Goal: Task Accomplishment & Management: Complete application form

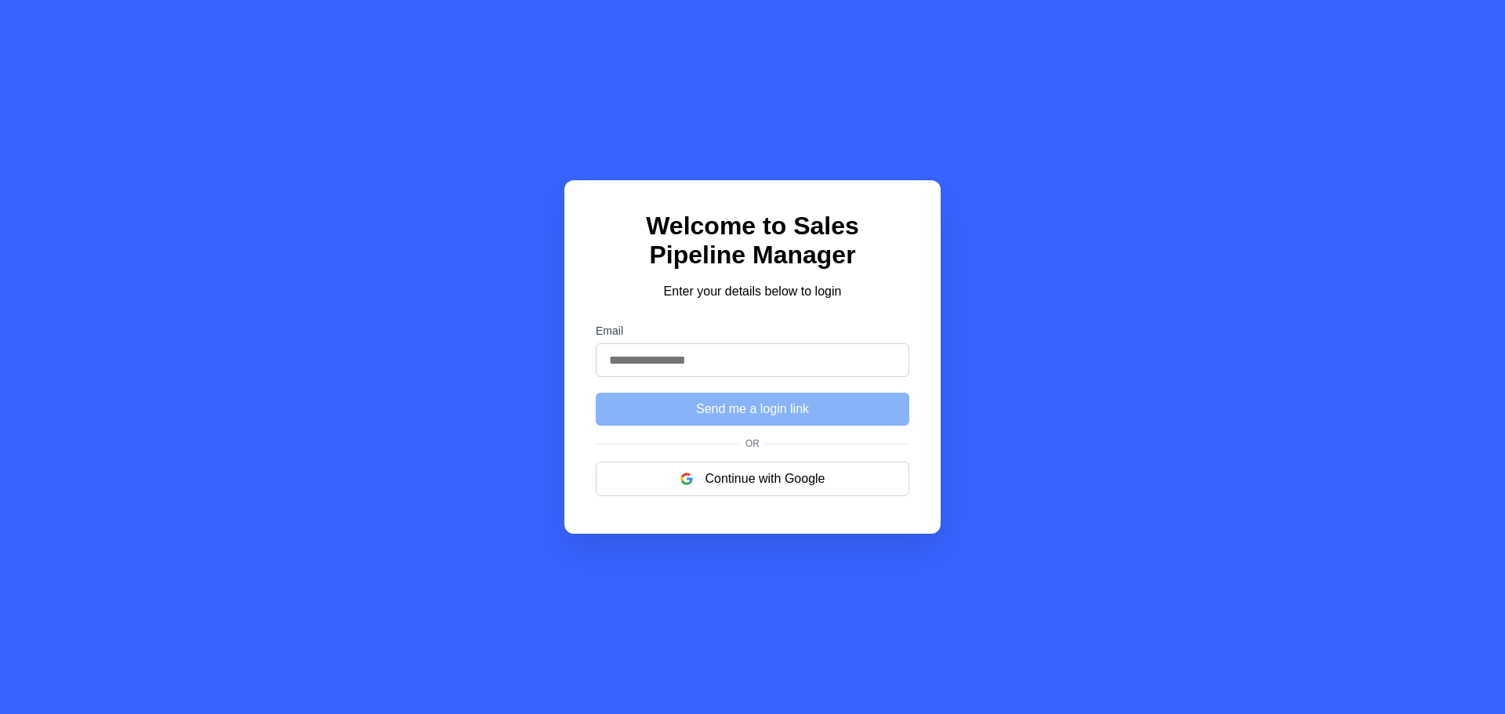
click at [760, 558] on div "Welcome to Sales Pipeline Manager Enter your details below to login Email Send …" at bounding box center [752, 357] width 1505 height 714
click at [754, 496] on button "Continue with Google" at bounding box center [752, 479] width 313 height 34
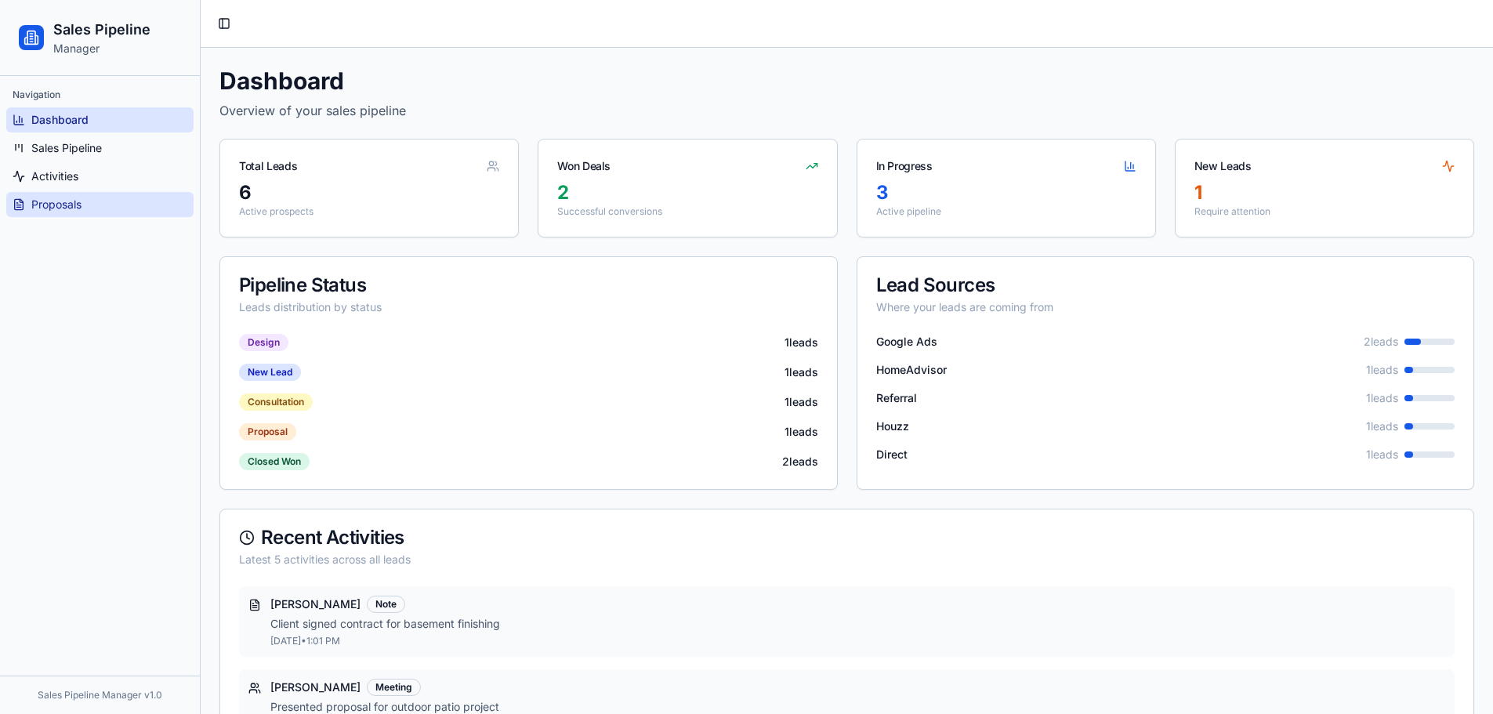
click at [92, 212] on link "Proposals" at bounding box center [99, 204] width 187 height 25
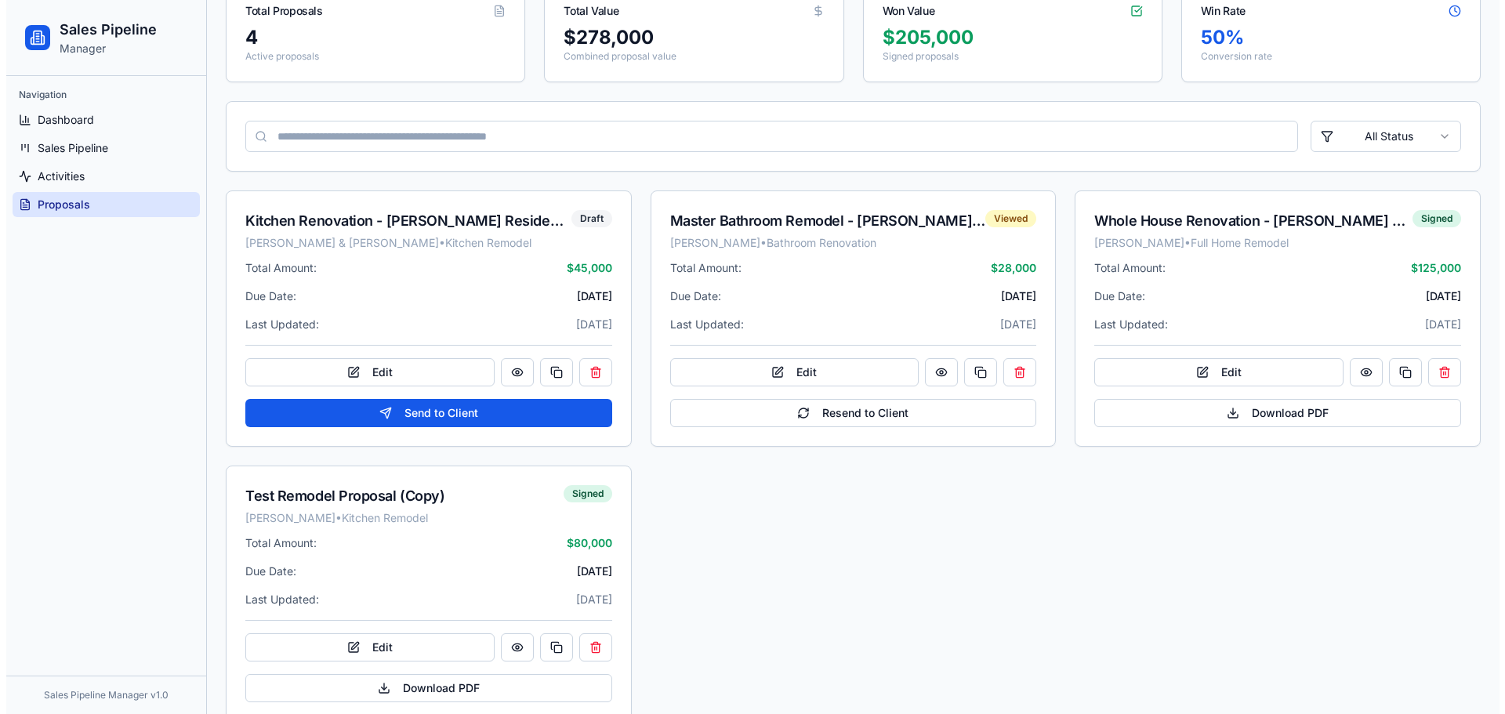
scroll to position [157, 0]
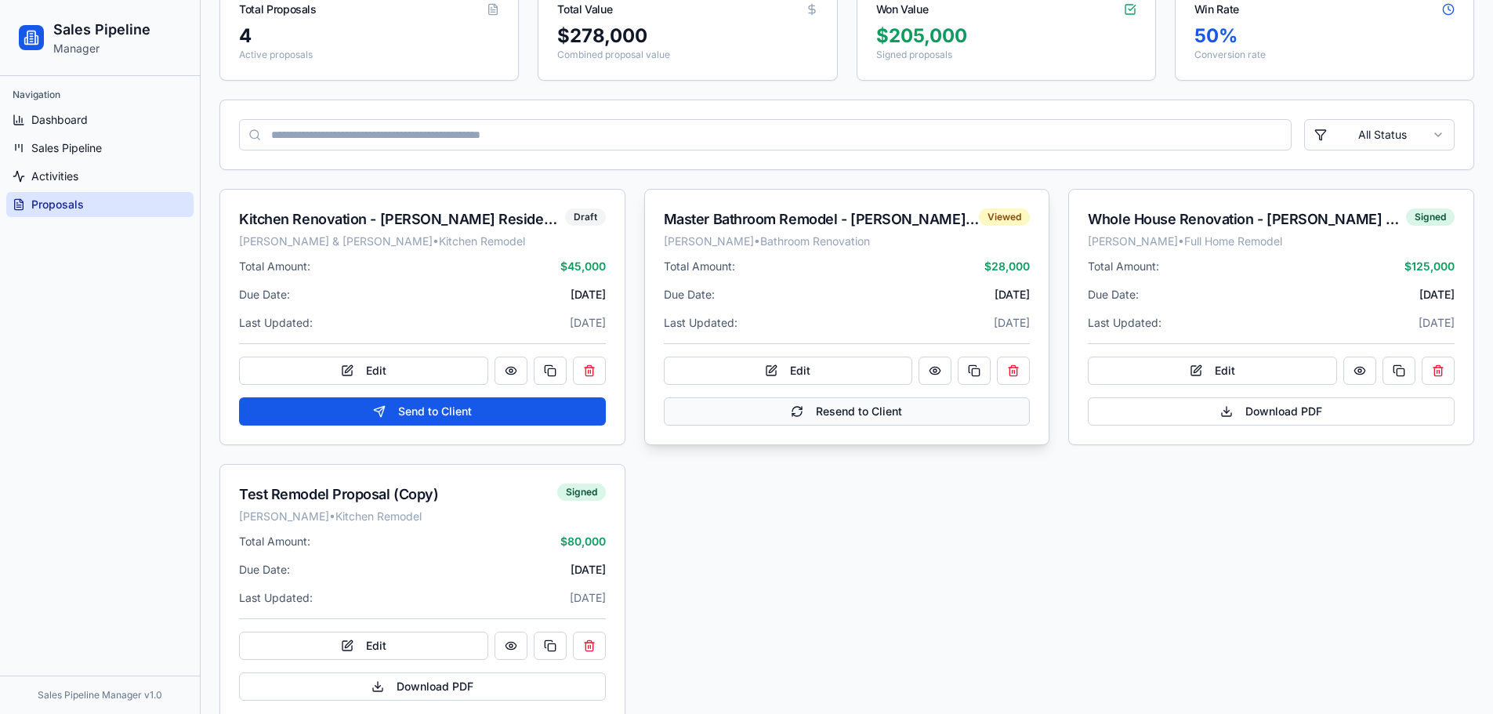
click at [886, 406] on button "Resend to Client" at bounding box center [847, 411] width 367 height 28
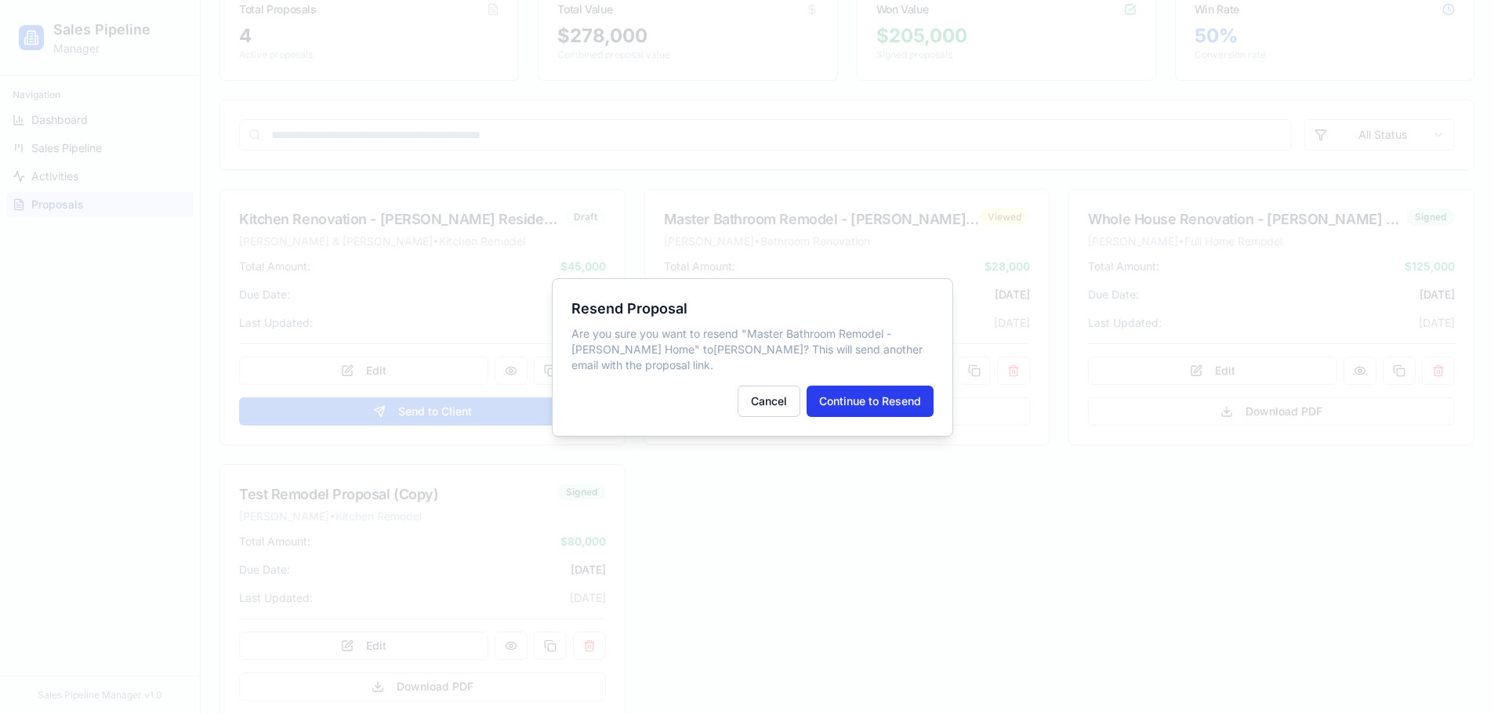
click at [822, 404] on button "Continue to Resend" at bounding box center [869, 401] width 127 height 31
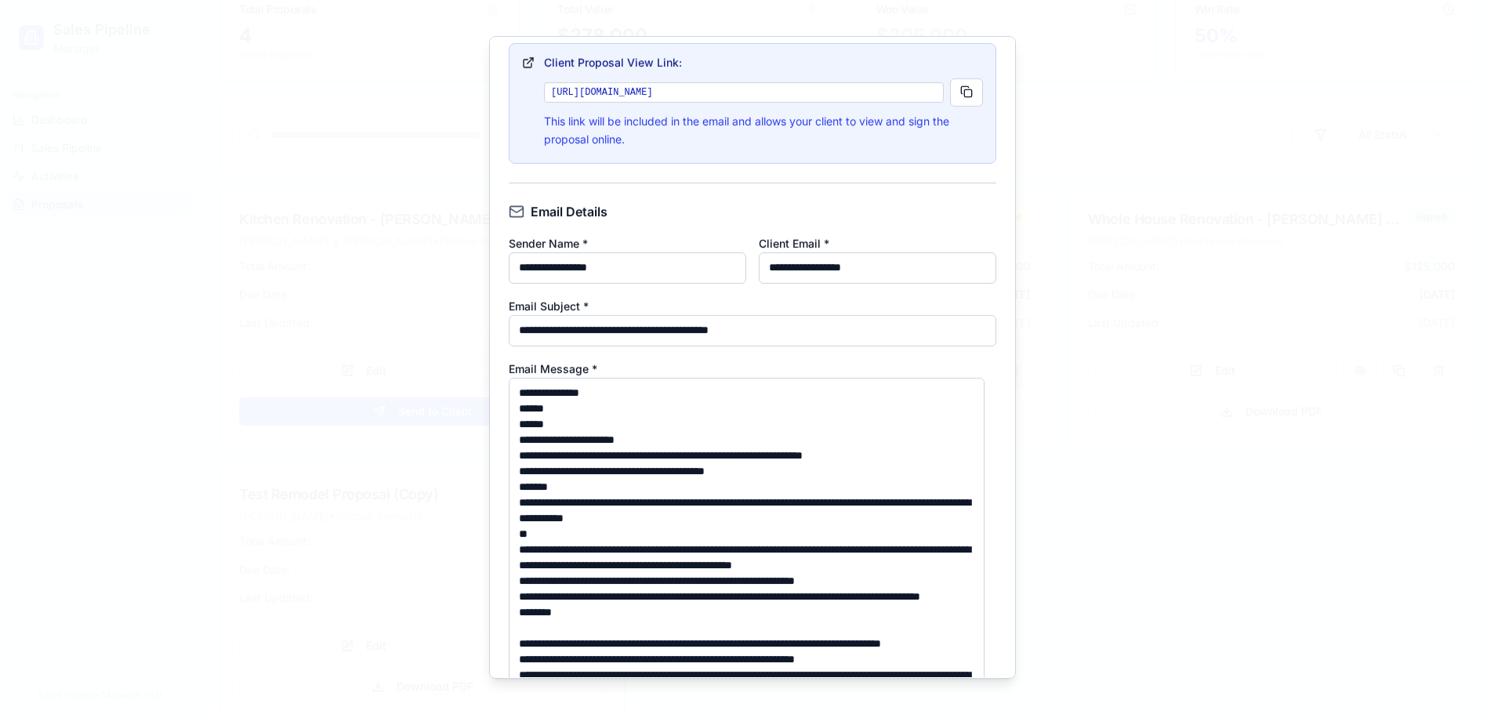
drag, startPoint x: 542, startPoint y: 254, endPoint x: 467, endPoint y: 254, distance: 75.2
click at [472, 254] on body "Sales Pipeline Manager Navigation Dashboard Sales Pipeline Activities Proposals…" at bounding box center [746, 291] width 1493 height 896
type input "**********"
drag, startPoint x: 441, startPoint y: 270, endPoint x: 201, endPoint y: 256, distance: 241.0
click at [201, 256] on body "Sales Pipeline Manager Navigation Dashboard Sales Pipeline Activities Proposals…" at bounding box center [746, 291] width 1493 height 896
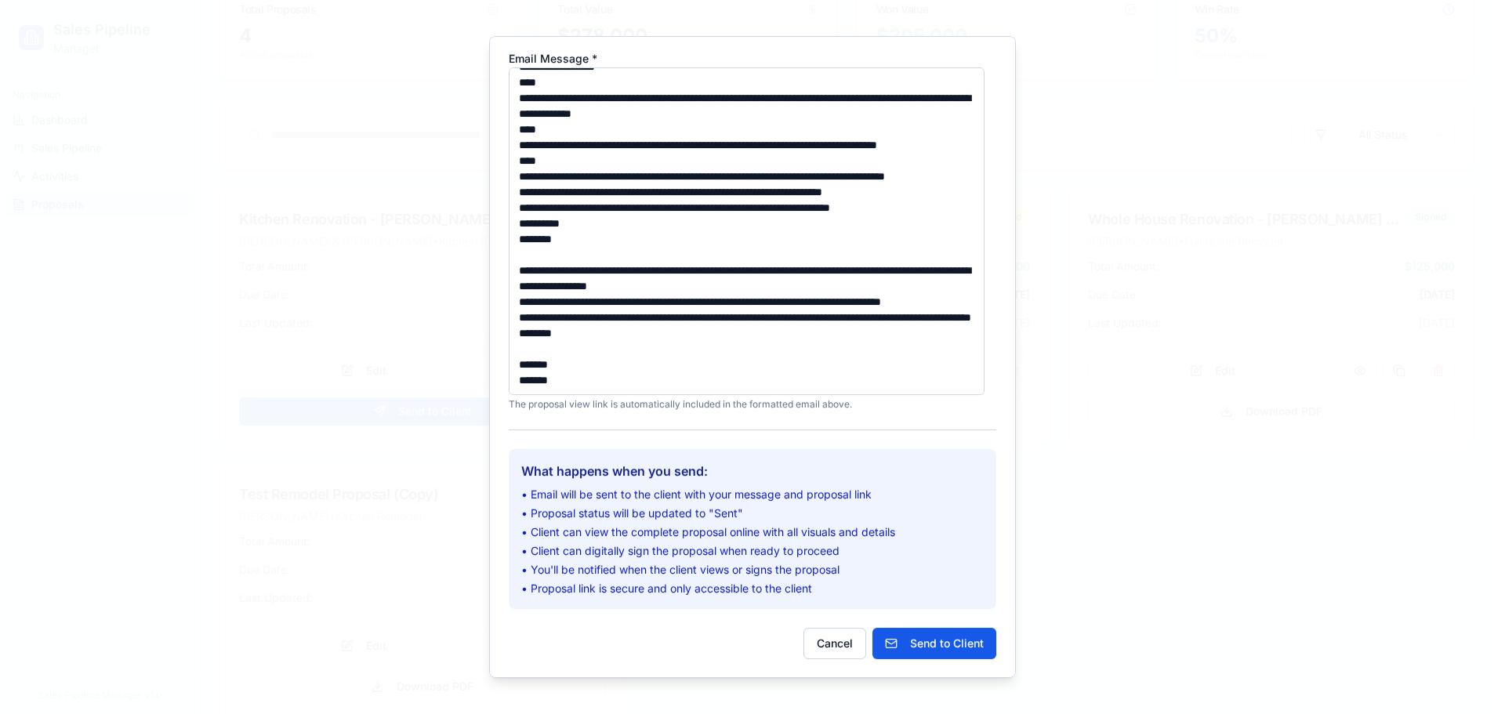
scroll to position [1677, 0]
type input "**********"
click at [920, 649] on button "Send to Client" at bounding box center [934, 643] width 124 height 31
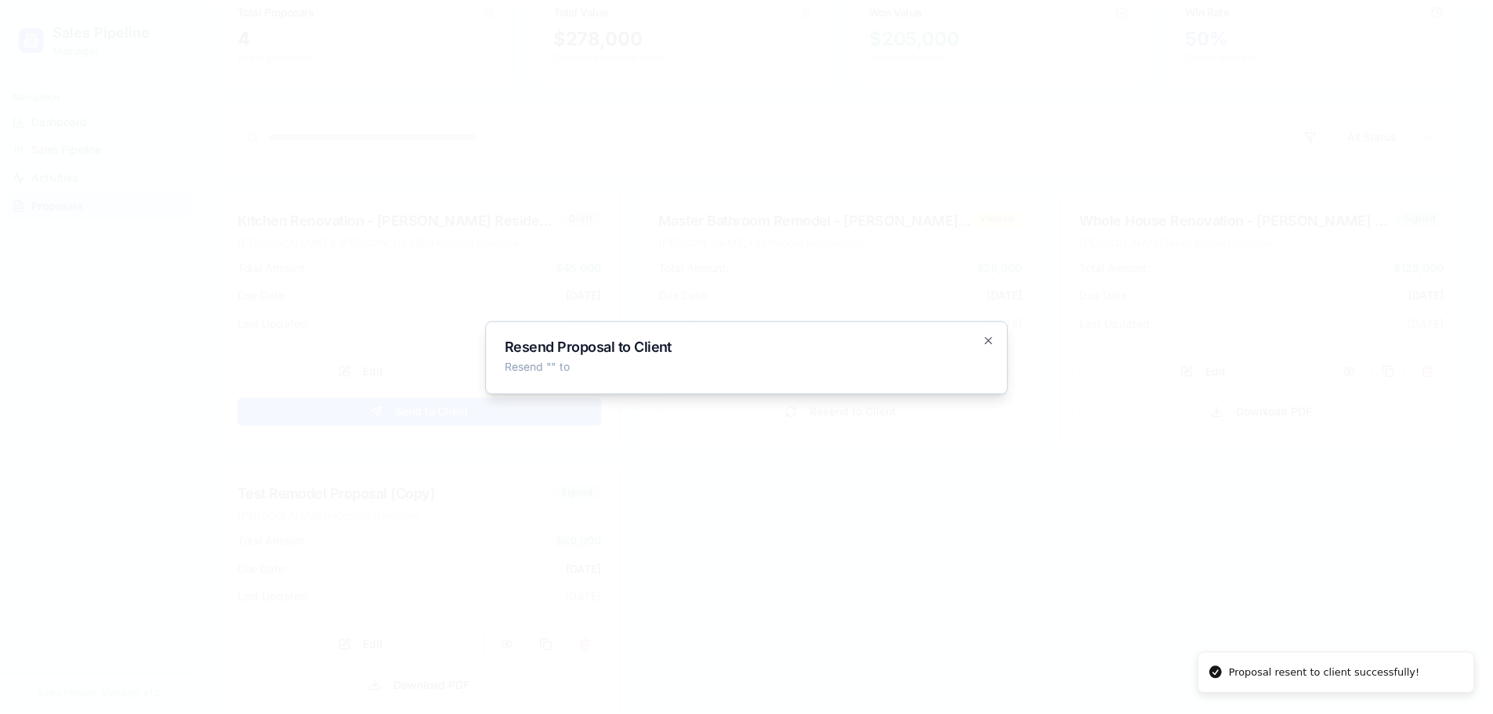
scroll to position [0, 0]
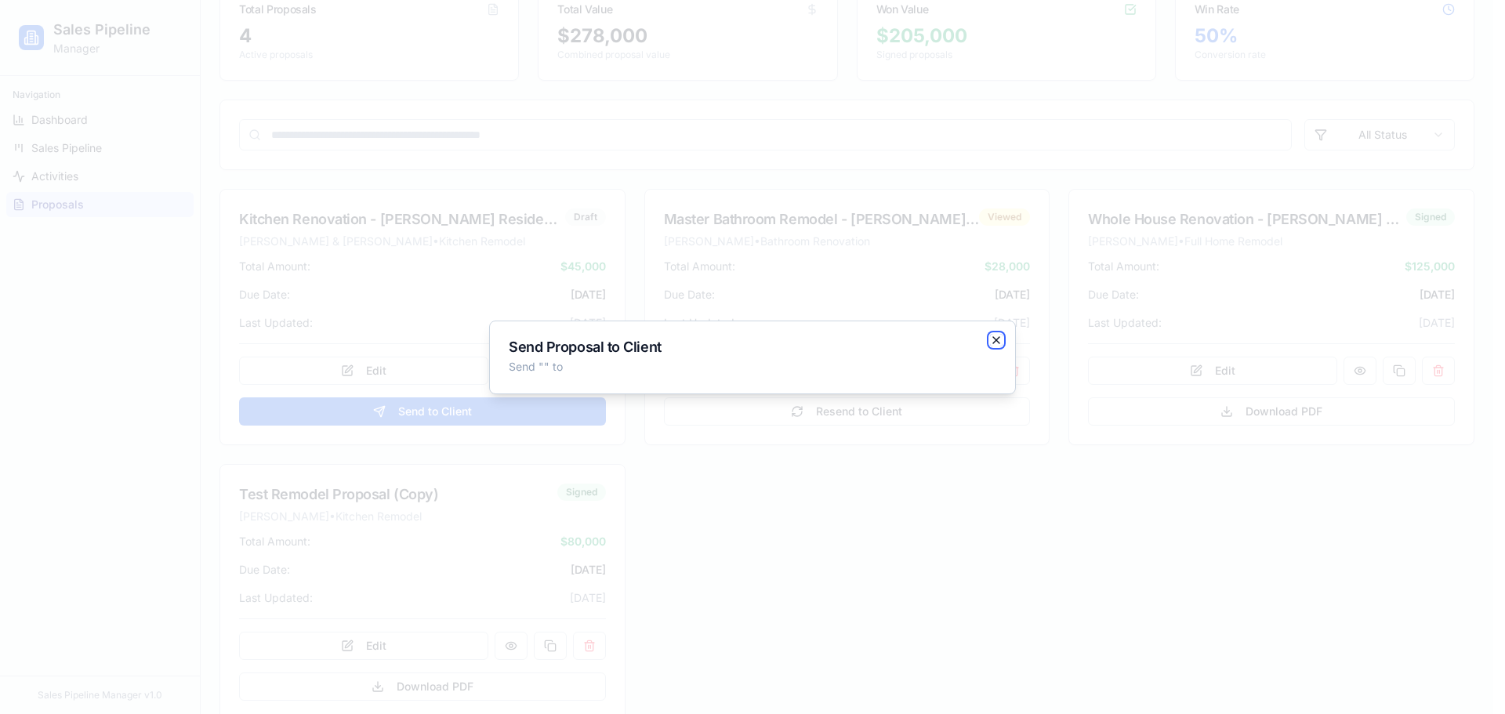
click at [998, 336] on icon "button" at bounding box center [996, 340] width 13 height 13
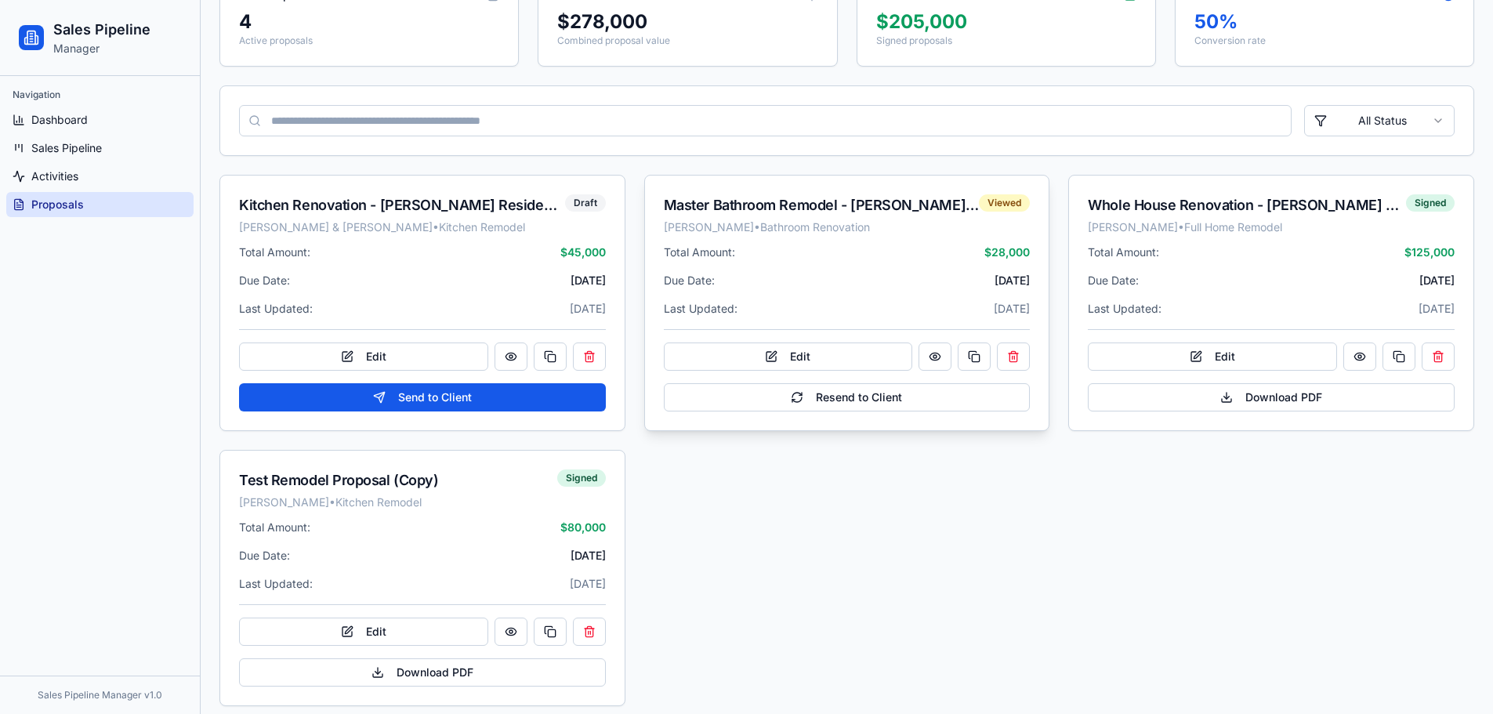
scroll to position [182, 0]
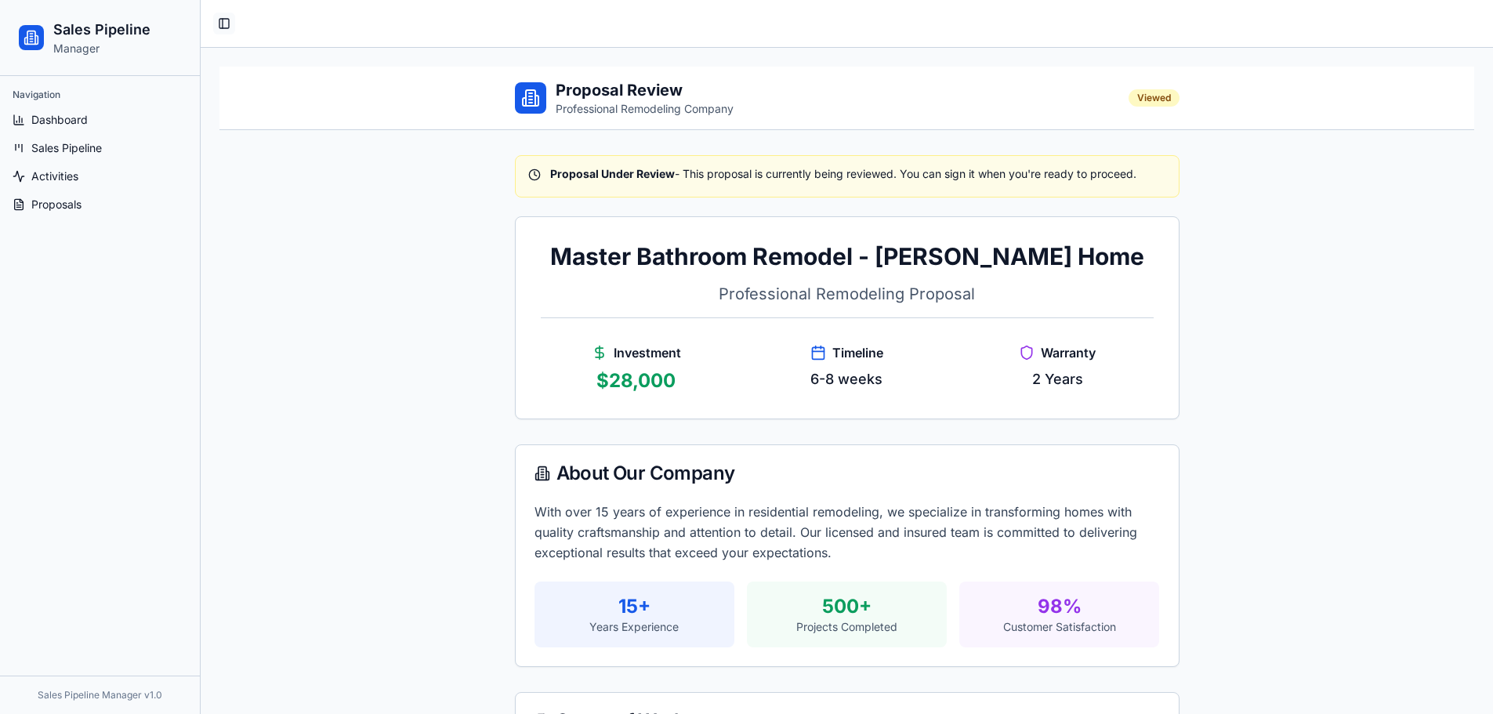
click at [228, 29] on button "Toggle Sidebar" at bounding box center [224, 24] width 22 height 22
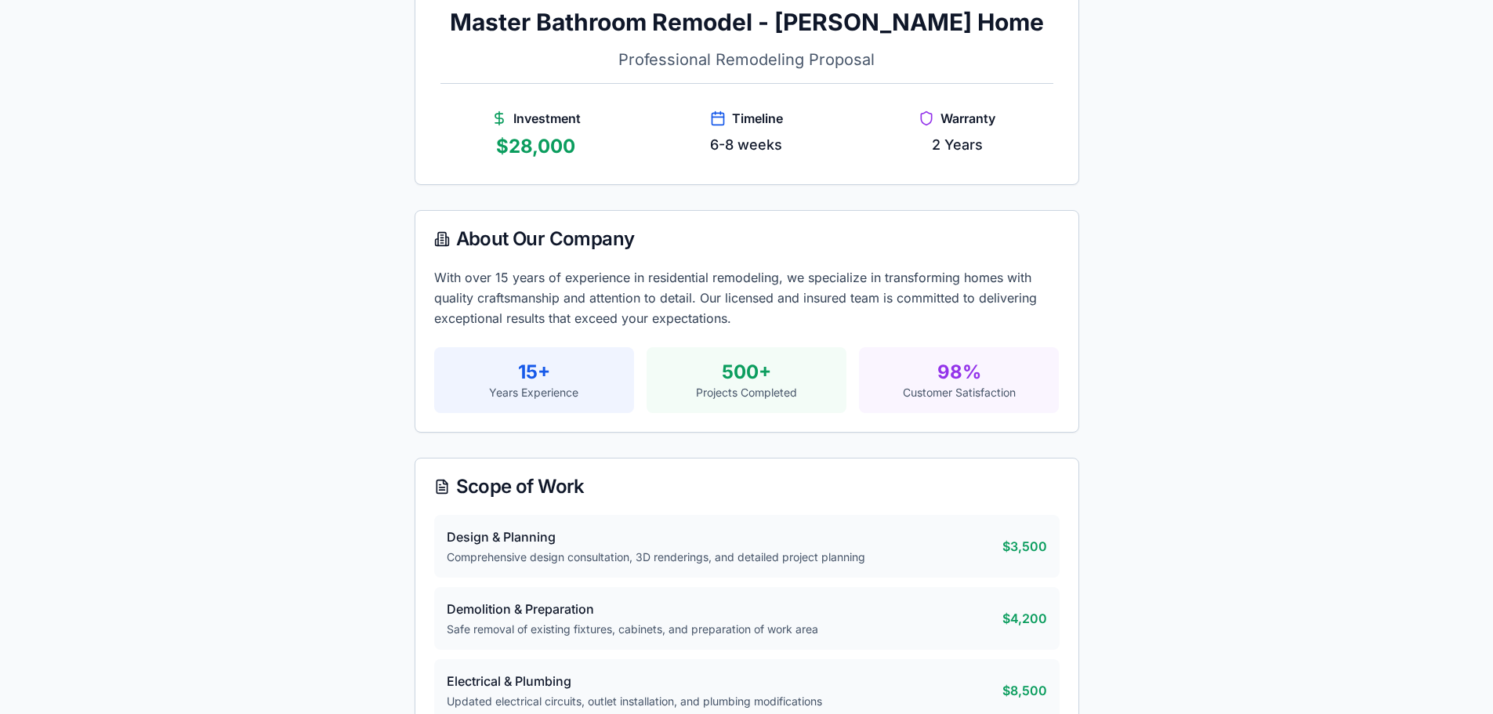
scroll to position [235, 0]
drag, startPoint x: 631, startPoint y: 103, endPoint x: 1042, endPoint y: 141, distance: 412.5
click at [1042, 141] on div "Investment $ 28,000 Timeline 6-8 weeks Warranty 2 Years" at bounding box center [746, 120] width 613 height 76
click at [1028, 162] on div "Master Bathroom Remodel - [PERSON_NAME] Home Professional Remodeling Proposal I…" at bounding box center [746, 82] width 663 height 201
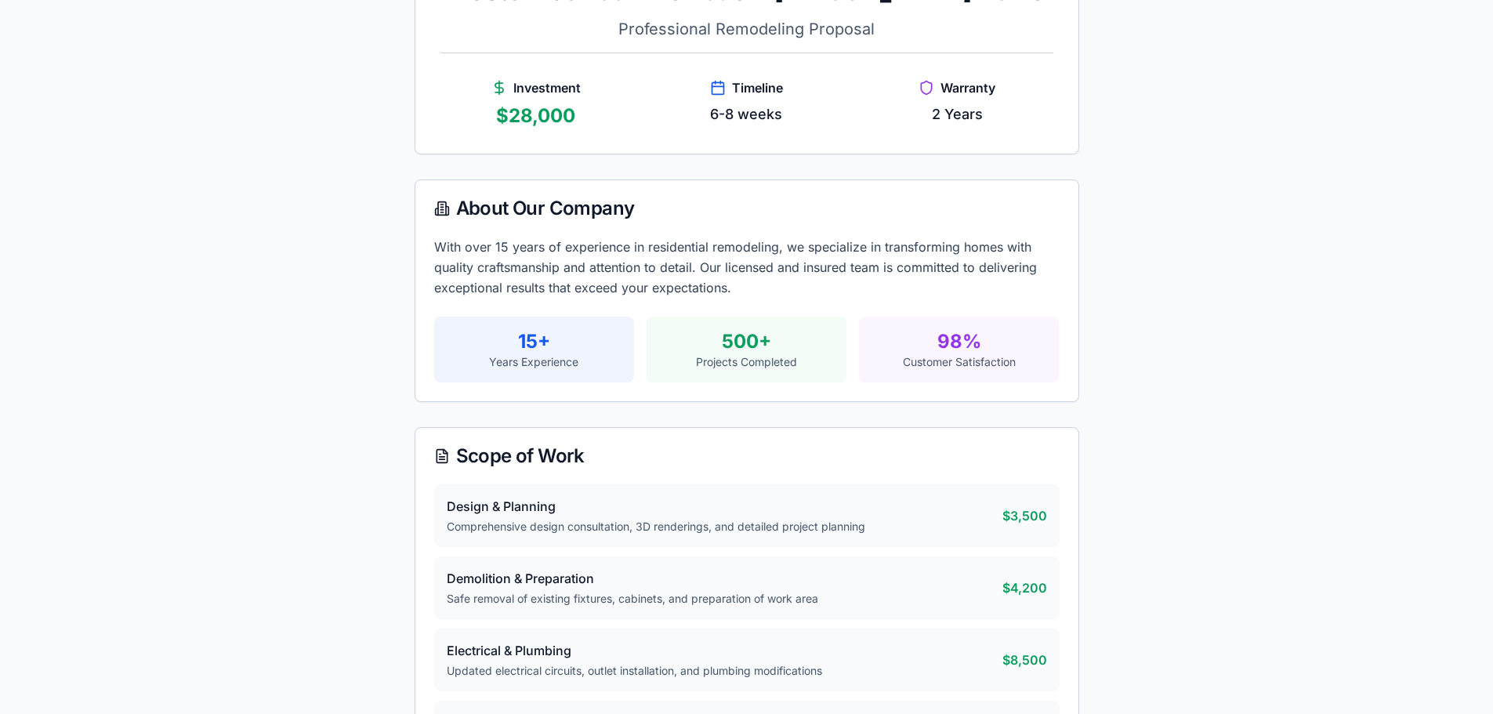
scroll to position [313, 0]
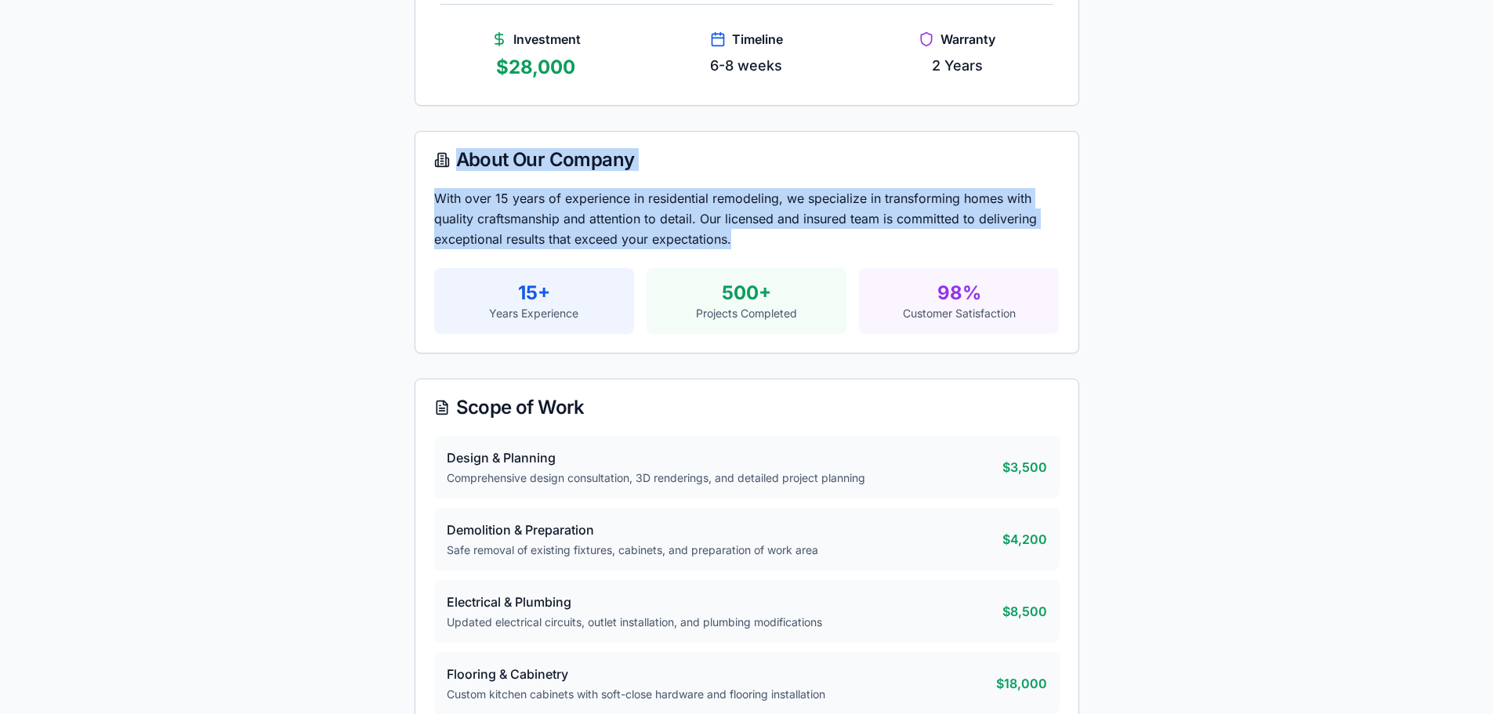
drag, startPoint x: 442, startPoint y: 150, endPoint x: 911, endPoint y: 241, distance: 477.4
click at [911, 241] on div "About Our Company With over 15 years of experience in residential remodeling, w…" at bounding box center [747, 242] width 665 height 223
click at [911, 241] on p "With over 15 years of experience in residential remodeling, we specialize in tr…" at bounding box center [746, 218] width 625 height 61
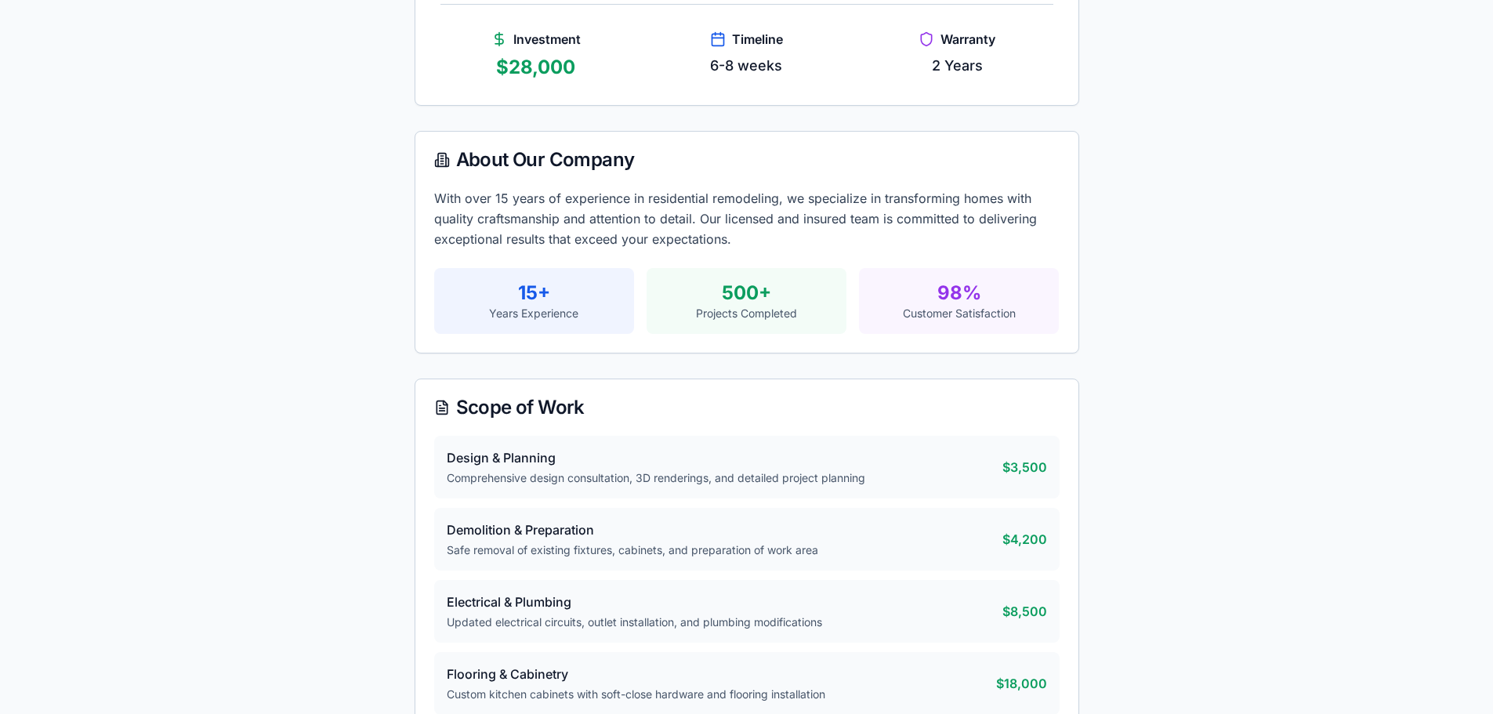
click at [911, 241] on p "With over 15 years of experience in residential remodeling, we specialize in tr…" at bounding box center [746, 218] width 625 height 61
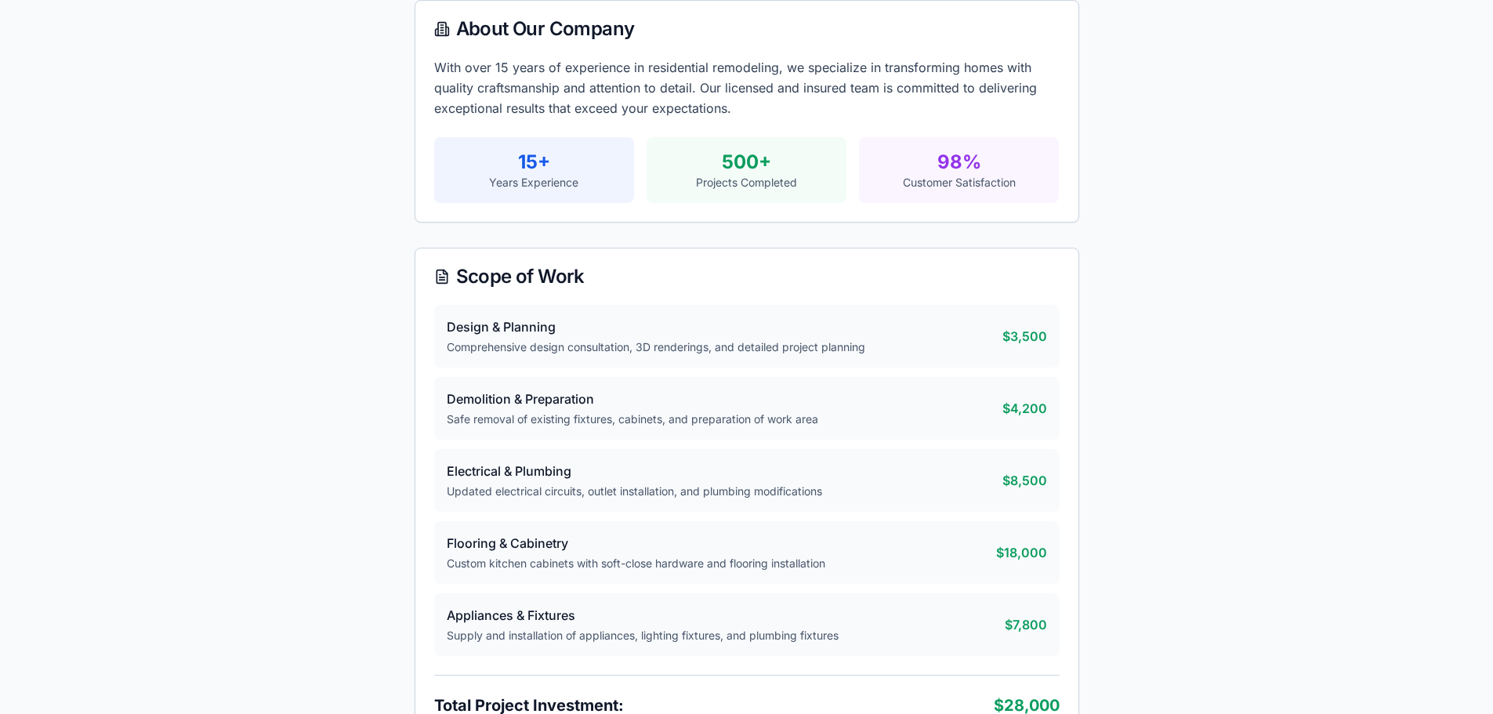
scroll to position [470, 0]
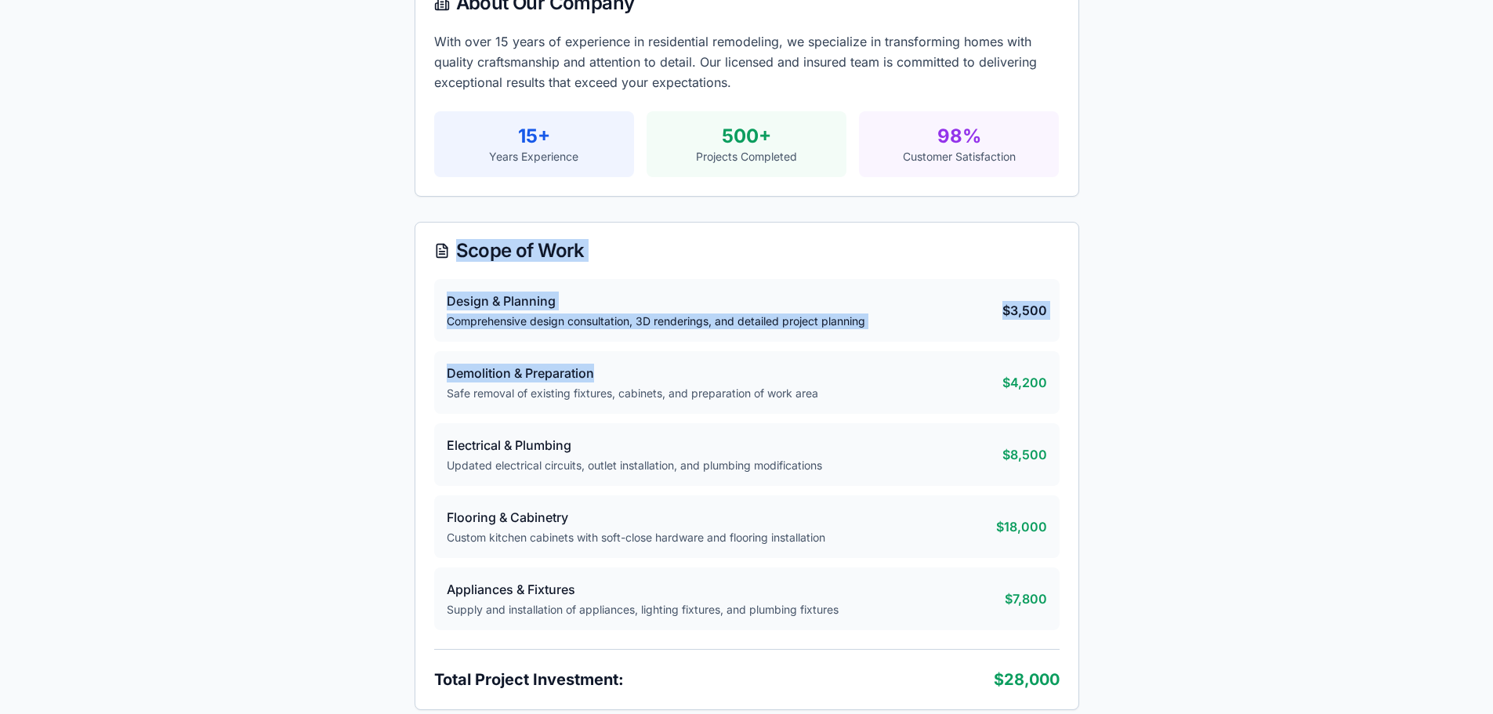
drag, startPoint x: 439, startPoint y: 258, endPoint x: 923, endPoint y: 340, distance: 491.3
click at [918, 342] on div "Scope of Work Design & Planning Comprehensive design consultation, 3D rendering…" at bounding box center [747, 466] width 665 height 488
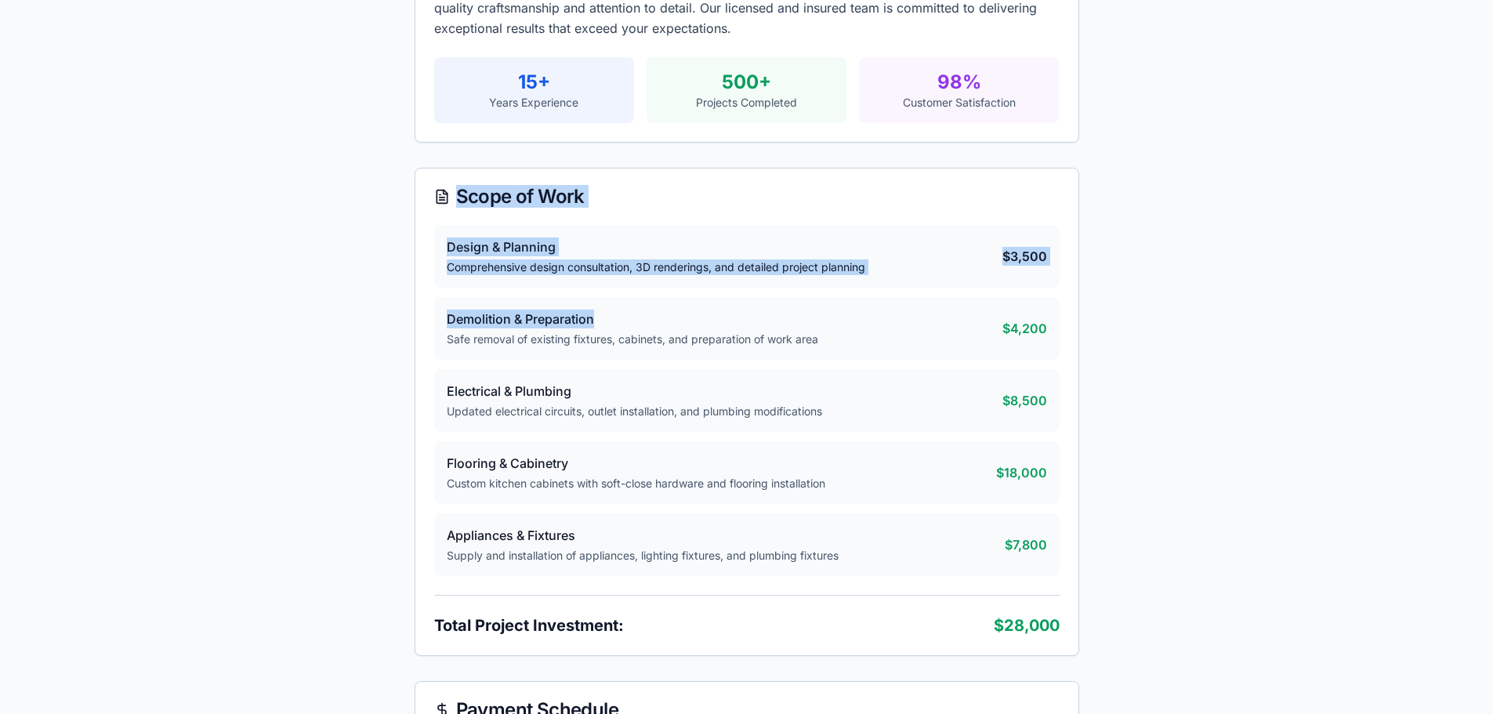
scroll to position [549, 0]
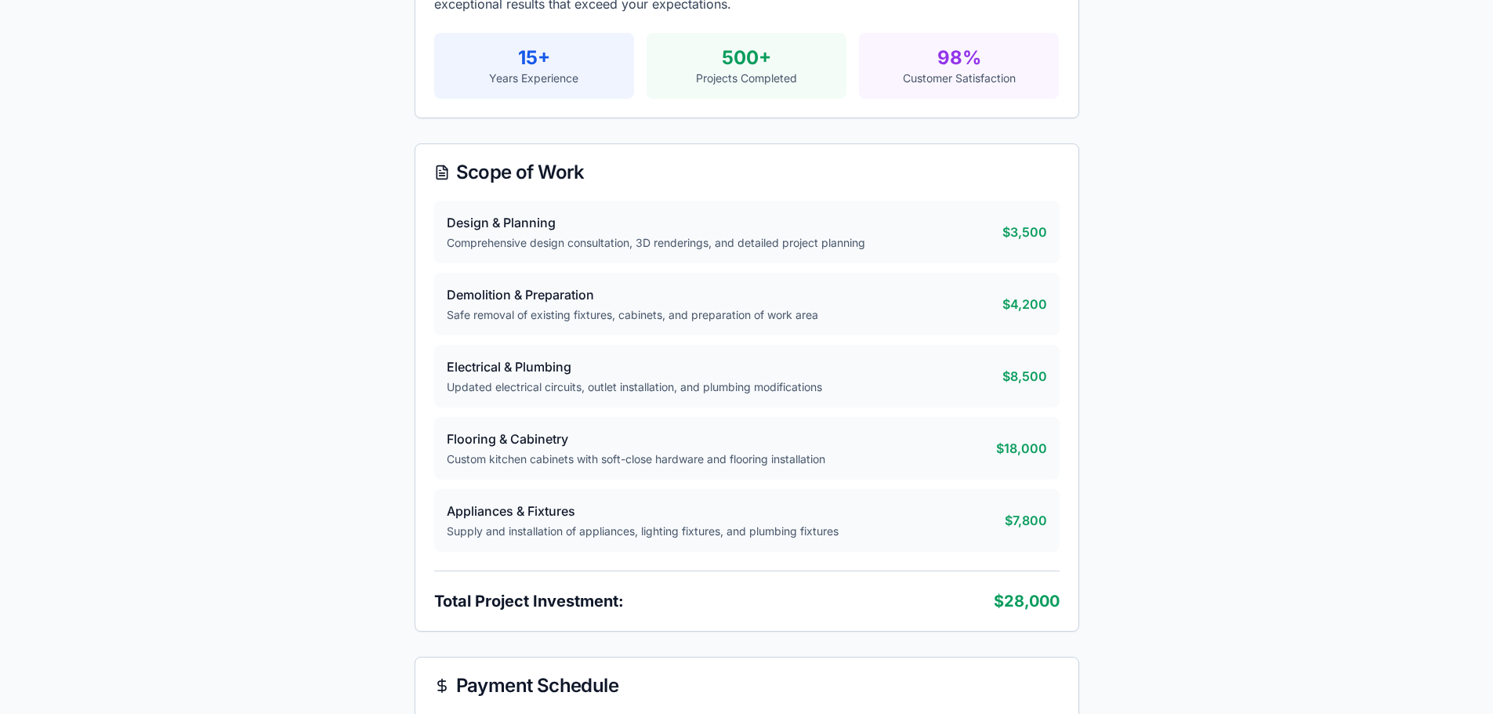
click at [920, 361] on h4 "Electrical & Plumbing" at bounding box center [725, 366] width 556 height 19
drag, startPoint x: 447, startPoint y: 224, endPoint x: 627, endPoint y: 219, distance: 180.3
click at [627, 219] on h4 "Design & Planning" at bounding box center [725, 222] width 556 height 19
click at [615, 219] on h4 "Design & Planning" at bounding box center [725, 222] width 556 height 19
drag, startPoint x: 986, startPoint y: 237, endPoint x: 1051, endPoint y: 243, distance: 65.3
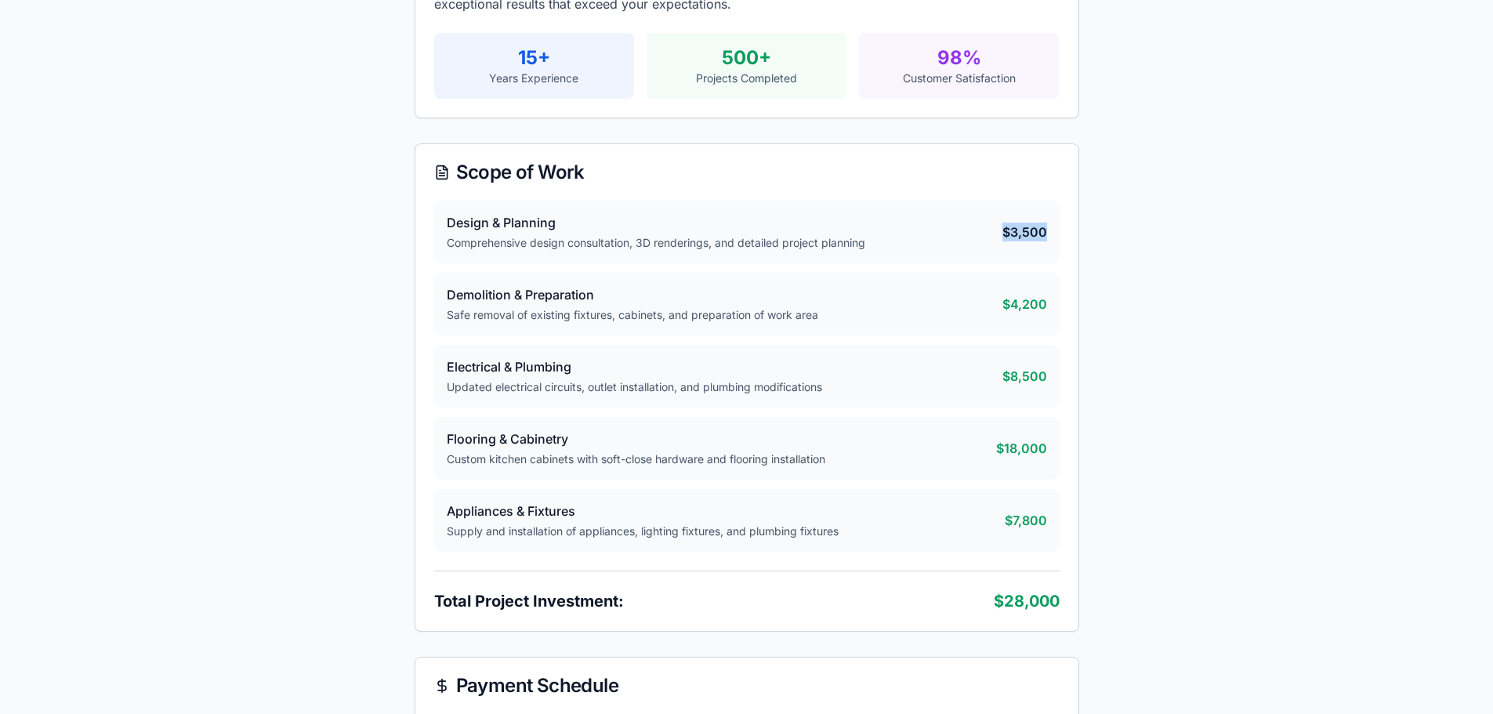
click at [1051, 243] on div "Design & Planning Comprehensive design consultation, 3D renderings, and detaile…" at bounding box center [746, 232] width 625 height 63
click at [1076, 308] on div "Design & Planning Comprehensive design consultation, 3D renderings, and detaile…" at bounding box center [746, 416] width 663 height 430
click at [1026, 324] on div "Demolition & Preparation Safe removal of existing fixtures, cabinets, and prepa…" at bounding box center [746, 304] width 625 height 63
drag, startPoint x: 994, startPoint y: 371, endPoint x: 1051, endPoint y: 371, distance: 57.2
click at [1051, 371] on div "Electrical & Plumbing Updated electrical circuits, outlet installation, and plu…" at bounding box center [746, 376] width 625 height 63
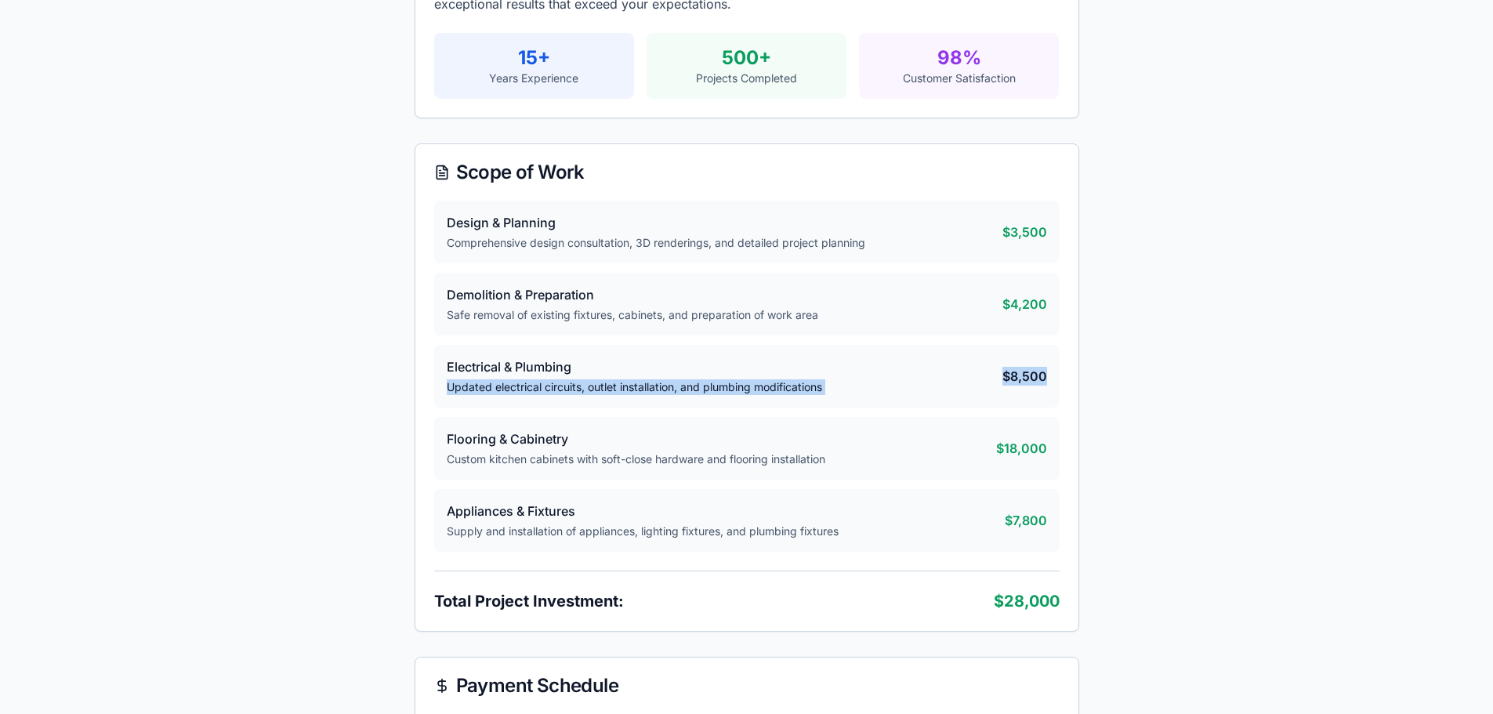
click at [996, 398] on div "Electrical & Plumbing Updated electrical circuits, outlet installation, and plu…" at bounding box center [746, 376] width 625 height 63
click at [556, 226] on h4 "Design & Planning" at bounding box center [725, 222] width 556 height 19
click at [482, 226] on h4 "Design & Planning" at bounding box center [725, 222] width 556 height 19
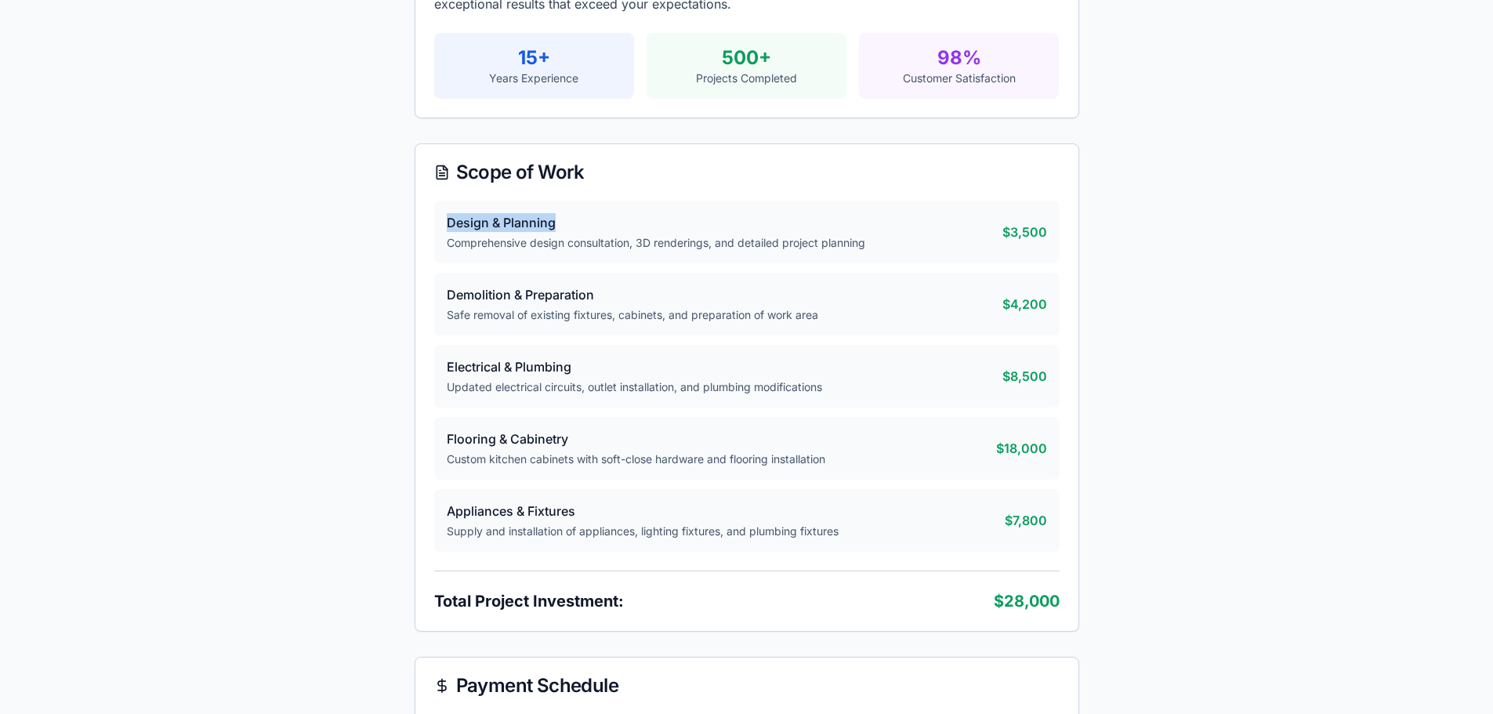
drag, startPoint x: 429, startPoint y: 230, endPoint x: 877, endPoint y: 229, distance: 447.5
click at [877, 229] on div "Design & Planning Comprehensive design consultation, 3D renderings, and detaile…" at bounding box center [746, 416] width 663 height 430
click at [877, 229] on h4 "Design & Planning" at bounding box center [725, 222] width 556 height 19
click at [879, 237] on p "Comprehensive design consultation, 3D renderings, and detailed project planning" at bounding box center [725, 243] width 556 height 16
drag, startPoint x: 419, startPoint y: 163, endPoint x: 683, endPoint y: 168, distance: 264.2
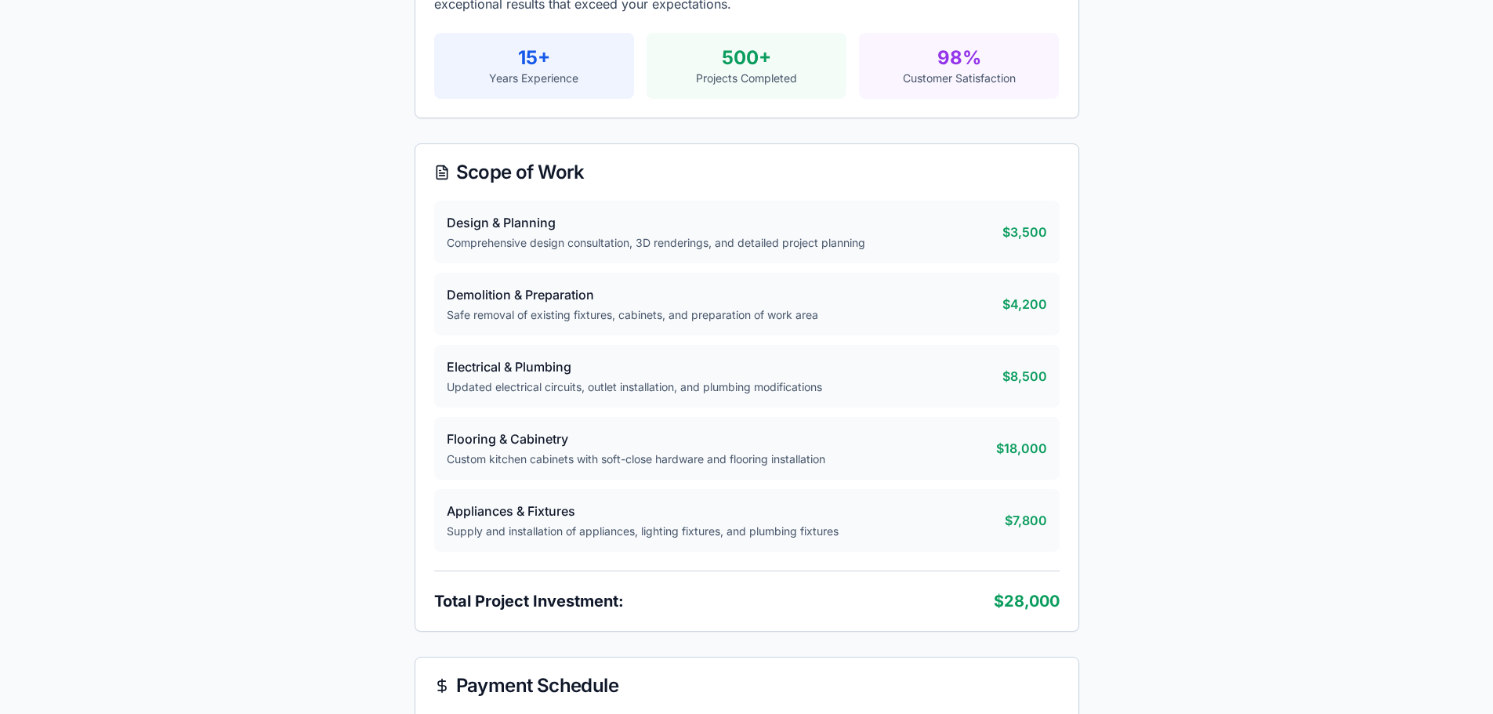
click at [683, 168] on div "Scope of Work" at bounding box center [746, 172] width 663 height 56
drag, startPoint x: 681, startPoint y: 170, endPoint x: 582, endPoint y: 174, distance: 98.8
click at [657, 171] on div "Scope of Work" at bounding box center [746, 172] width 625 height 19
drag, startPoint x: 582, startPoint y: 174, endPoint x: 616, endPoint y: 175, distance: 33.7
click at [647, 172] on div "Scope of Work" at bounding box center [746, 172] width 625 height 19
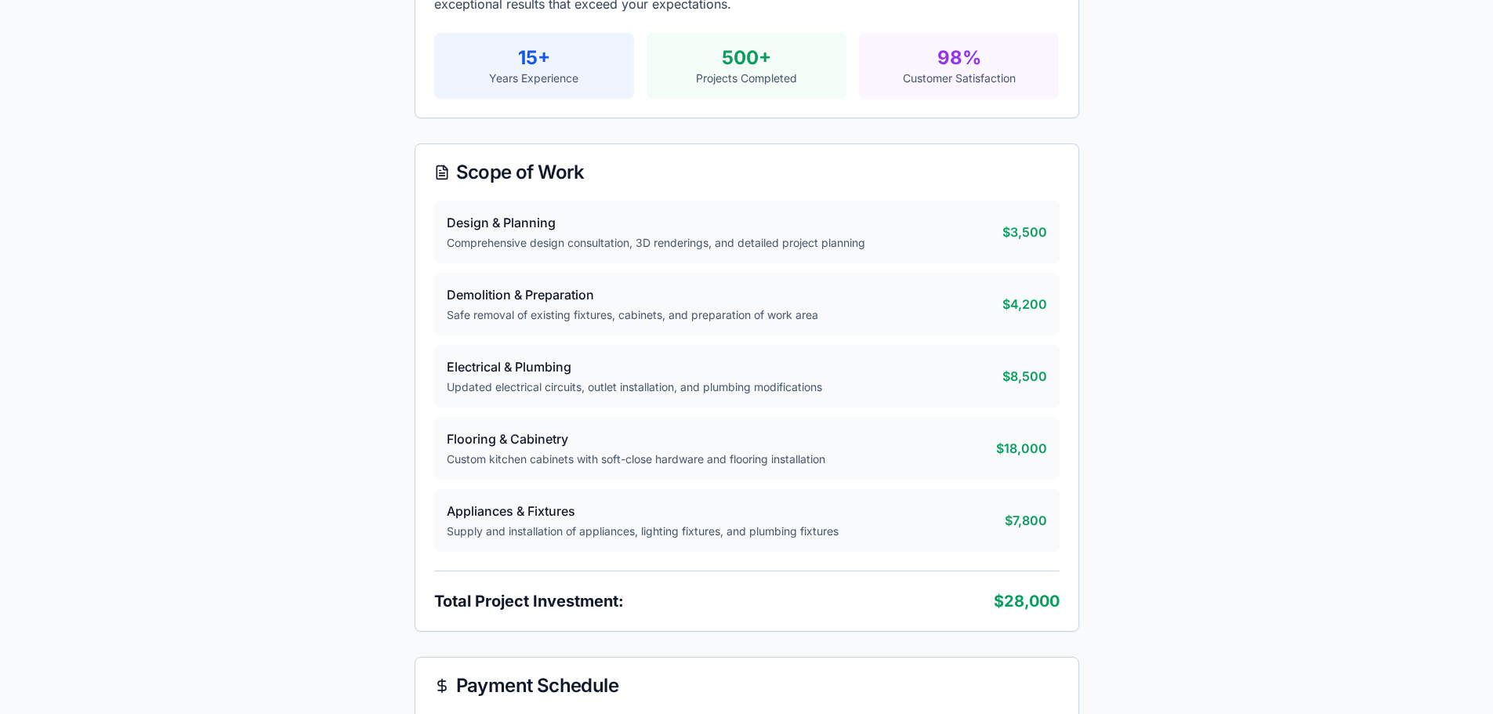
click at [616, 175] on div "Scope of Work" at bounding box center [746, 172] width 625 height 19
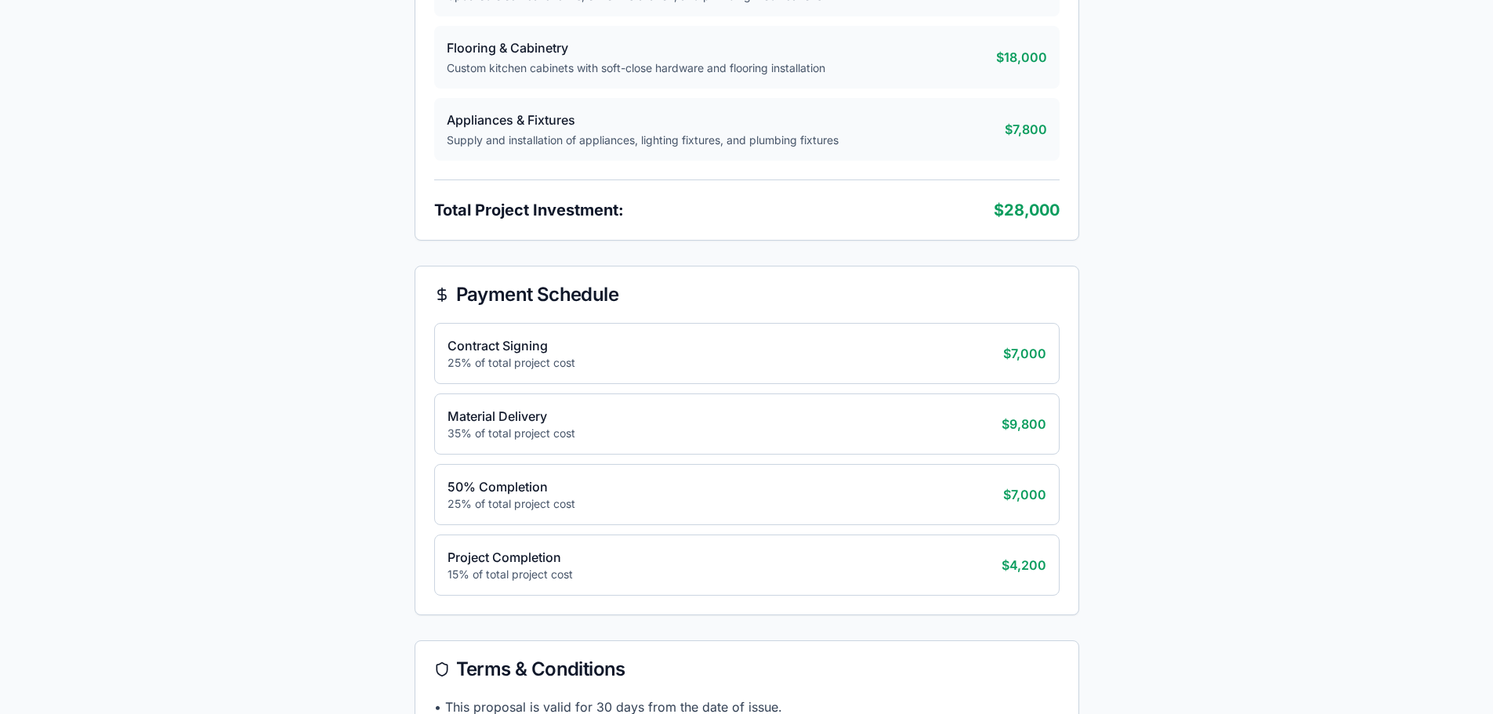
scroll to position [940, 0]
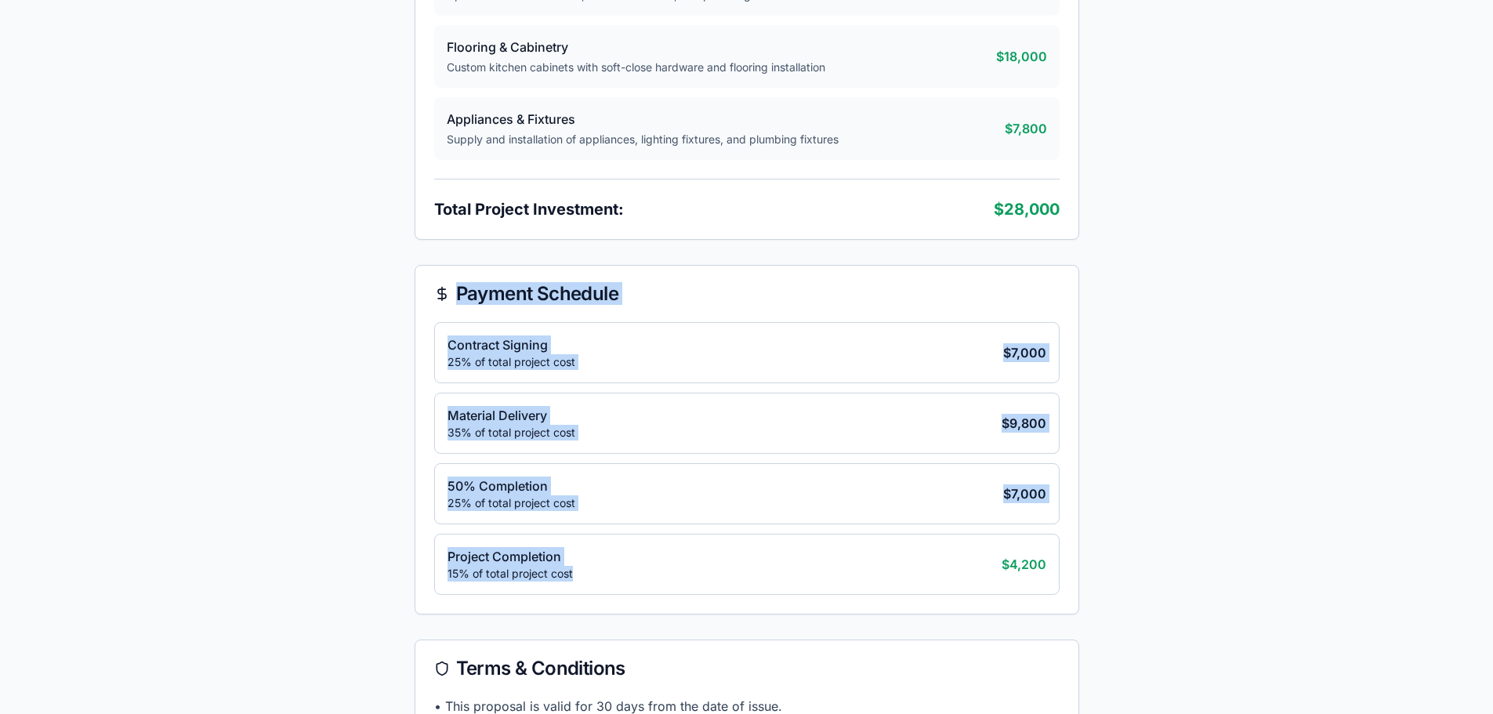
drag, startPoint x: 426, startPoint y: 292, endPoint x: 628, endPoint y: 589, distance: 360.0
click at [628, 589] on div "Payment Schedule Contract Signing 25% of total project cost $ 7,000 Material De…" at bounding box center [747, 440] width 665 height 350
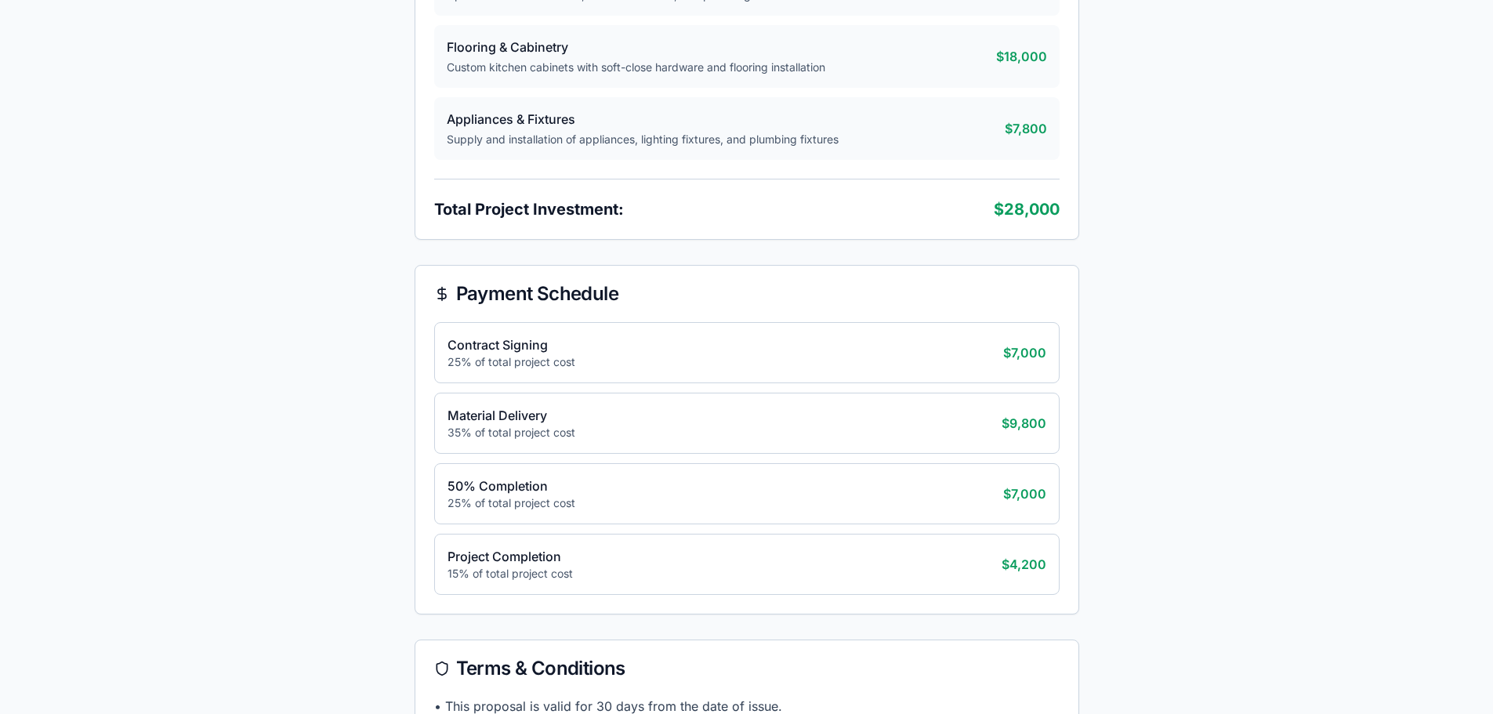
drag, startPoint x: 886, startPoint y: 563, endPoint x: 1027, endPoint y: 231, distance: 360.0
click at [886, 562] on div "Project Completion 15% of total project cost $ 4,200" at bounding box center [746, 564] width 625 height 61
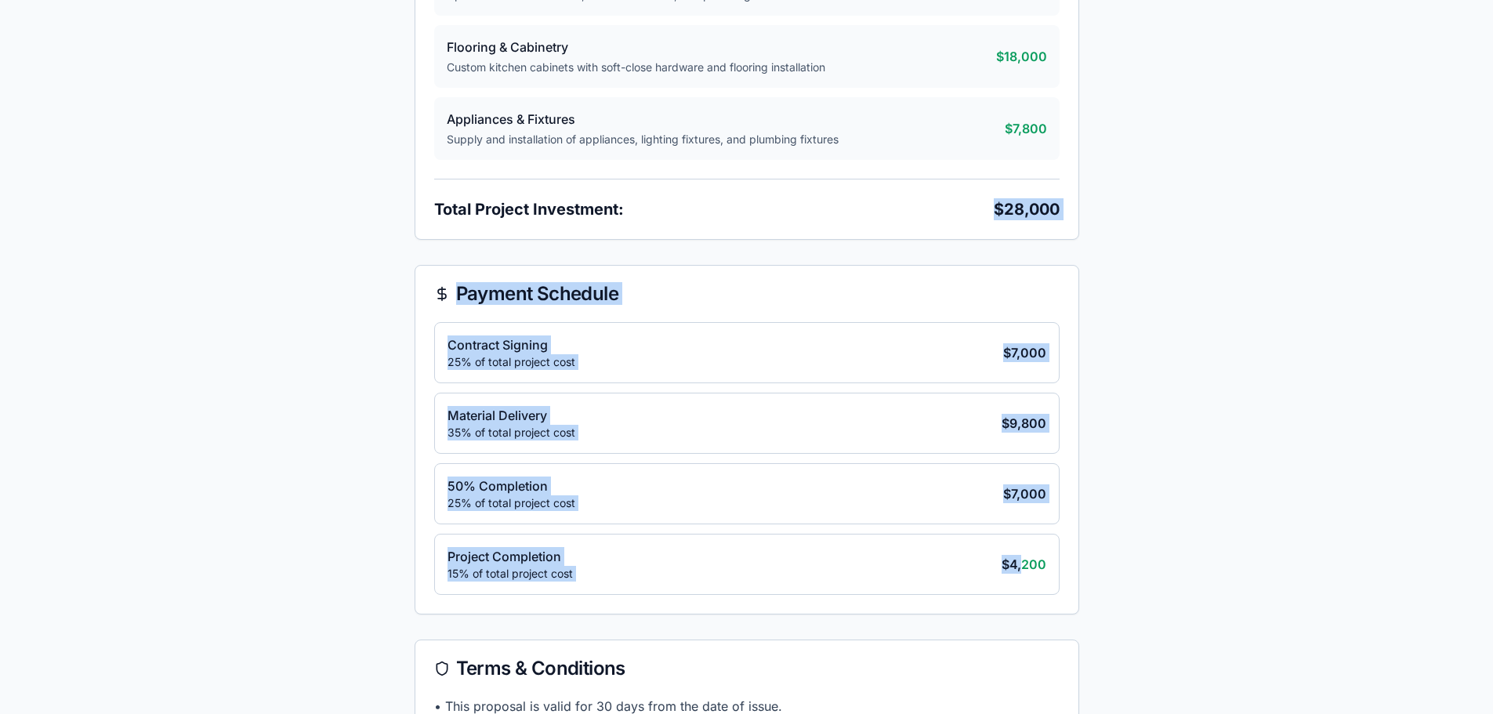
drag, startPoint x: 1444, startPoint y: 281, endPoint x: 1031, endPoint y: 551, distance: 493.0
click at [1027, 574] on div "Master Bathroom Remodel - [PERSON_NAME] Home Professional Remodeling Proposal I…" at bounding box center [747, 358] width 665 height 2165
click at [1031, 551] on div "Project Completion 15% of total project cost $ 4,200" at bounding box center [746, 564] width 625 height 61
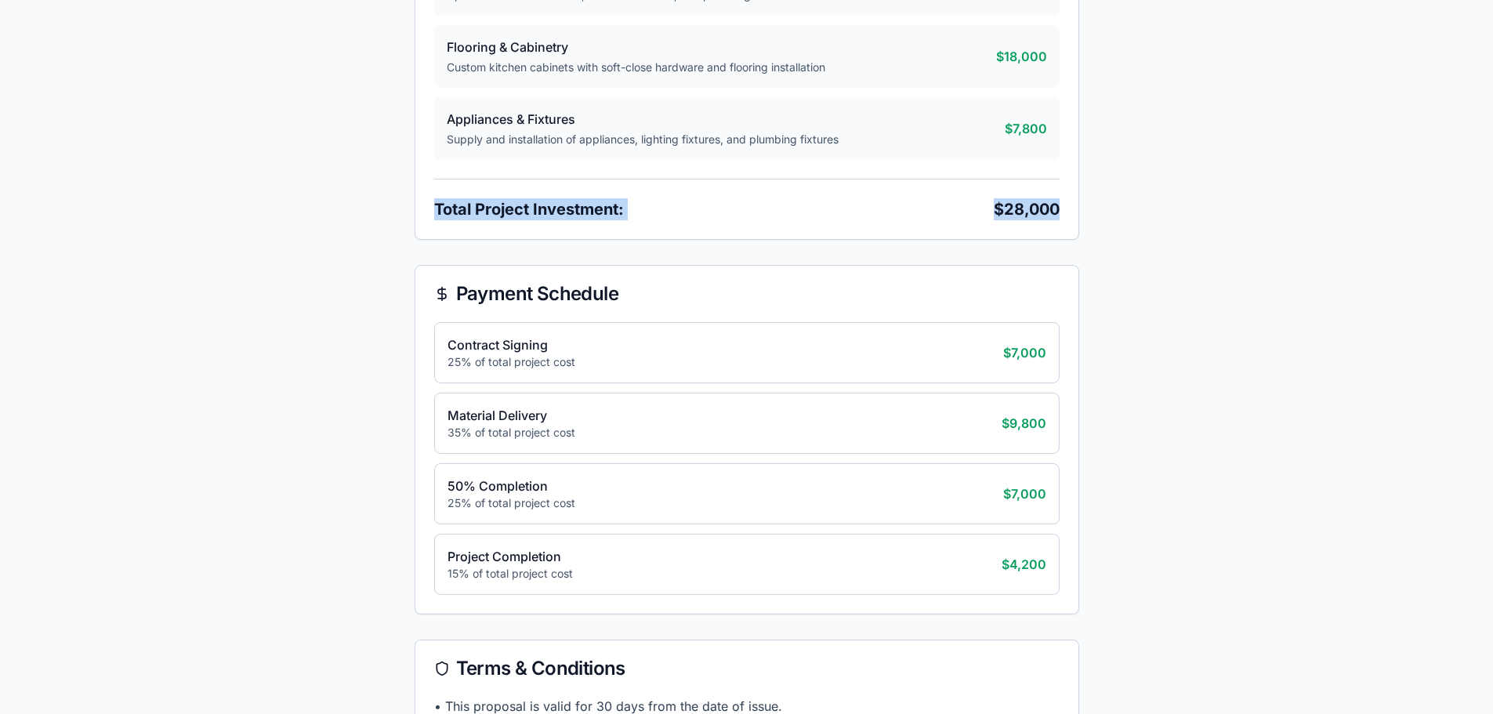
drag, startPoint x: 940, startPoint y: 172, endPoint x: 1049, endPoint y: 211, distance: 115.8
click at [1066, 191] on div "Design & Planning Comprehensive design consultation, 3D renderings, and detaile…" at bounding box center [746, 24] width 663 height 430
click at [1026, 228] on div "Design & Planning Comprehensive design consultation, 3D renderings, and detaile…" at bounding box center [746, 24] width 663 height 430
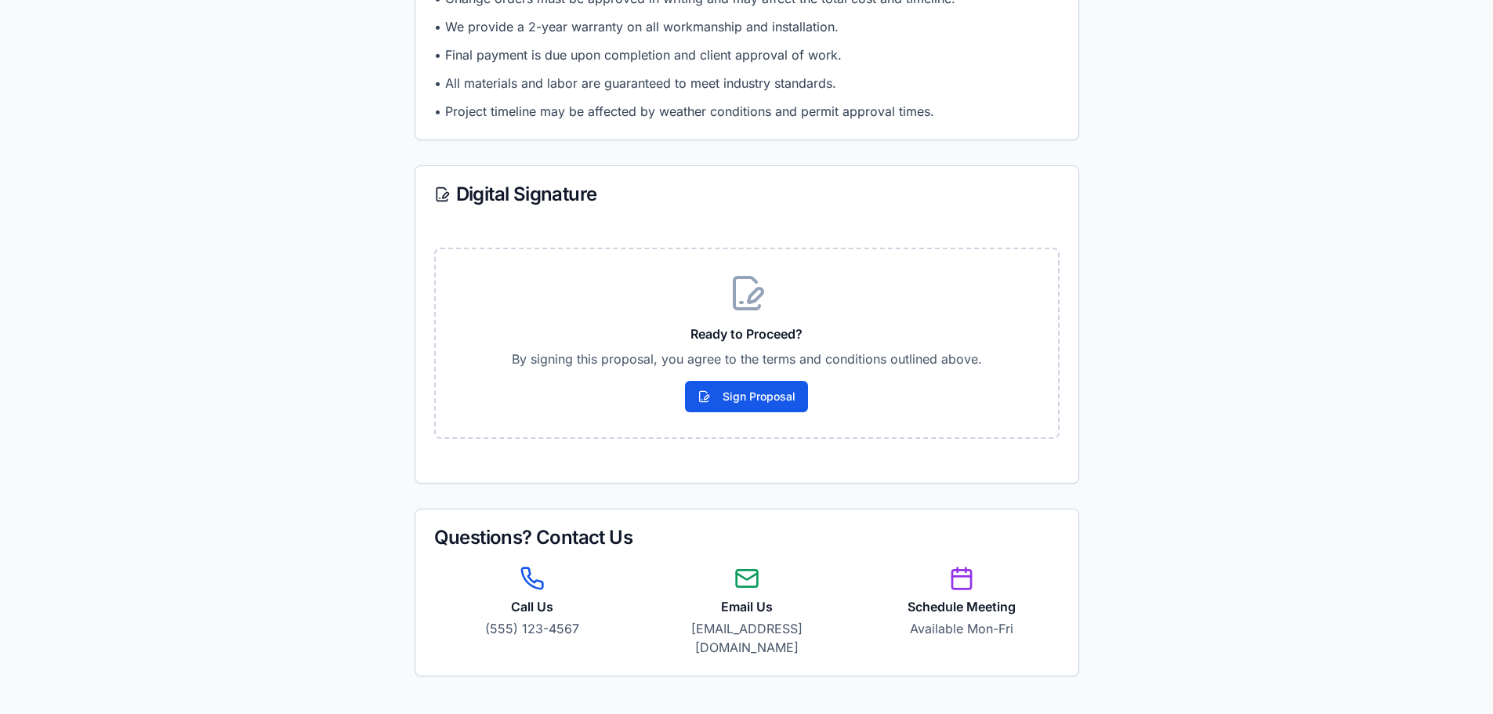
scroll to position [1799, 0]
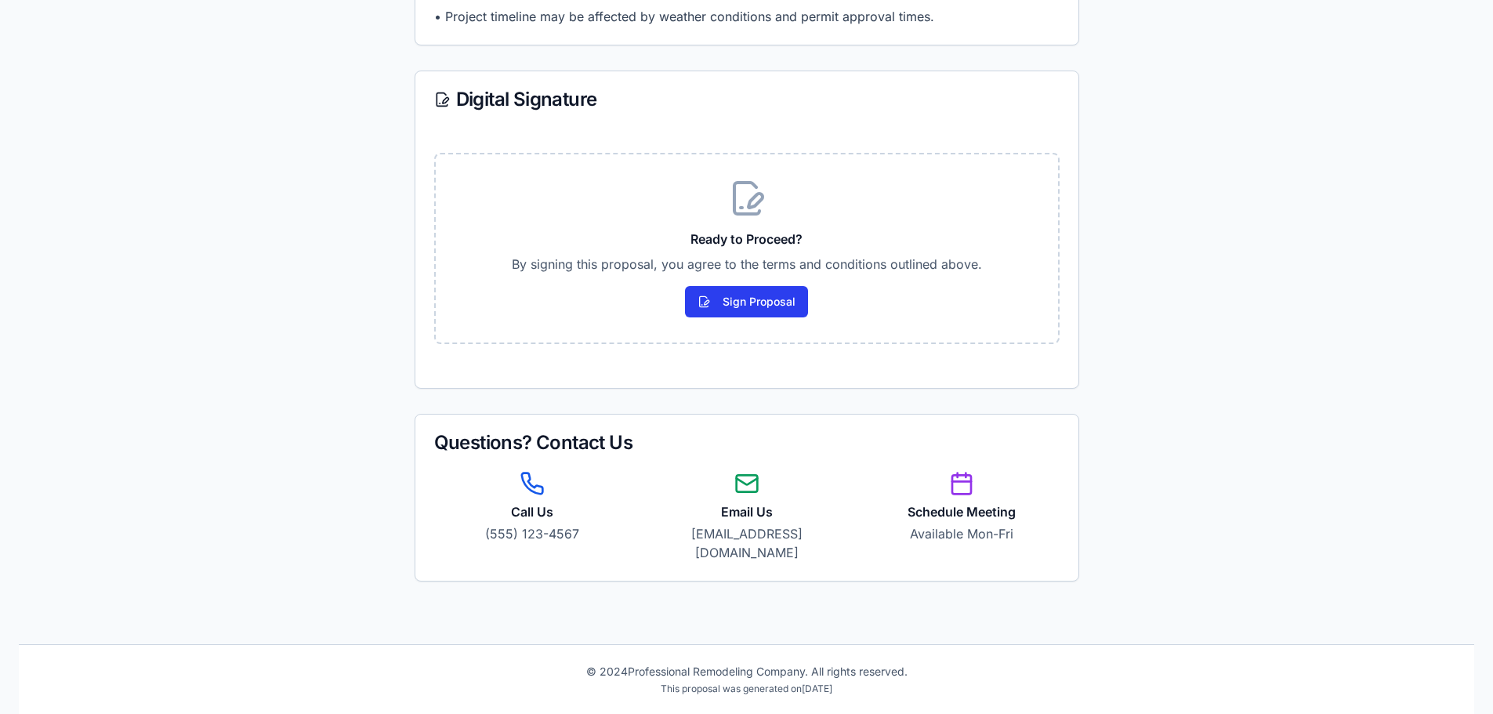
click at [751, 291] on button "Sign Proposal" at bounding box center [746, 301] width 123 height 31
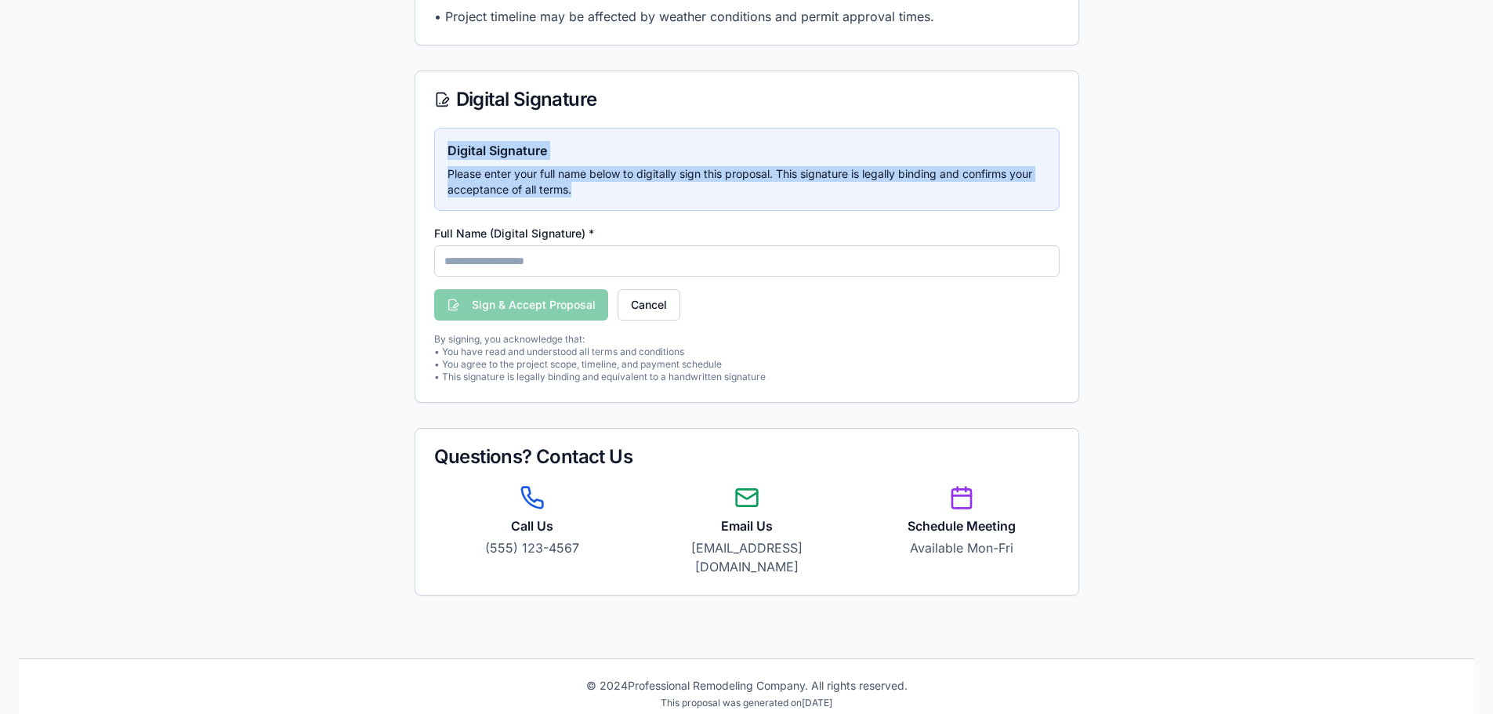
drag, startPoint x: 411, startPoint y: 143, endPoint x: 776, endPoint y: 201, distance: 369.8
drag, startPoint x: 776, startPoint y: 201, endPoint x: 741, endPoint y: 212, distance: 36.9
click at [774, 201] on div "Digital Signature Please enter your full name below to digitally sign this prop…" at bounding box center [746, 169] width 625 height 83
click at [626, 186] on p "Please enter your full name below to digitally sign this proposal. This signatu…" at bounding box center [747, 181] width 599 height 31
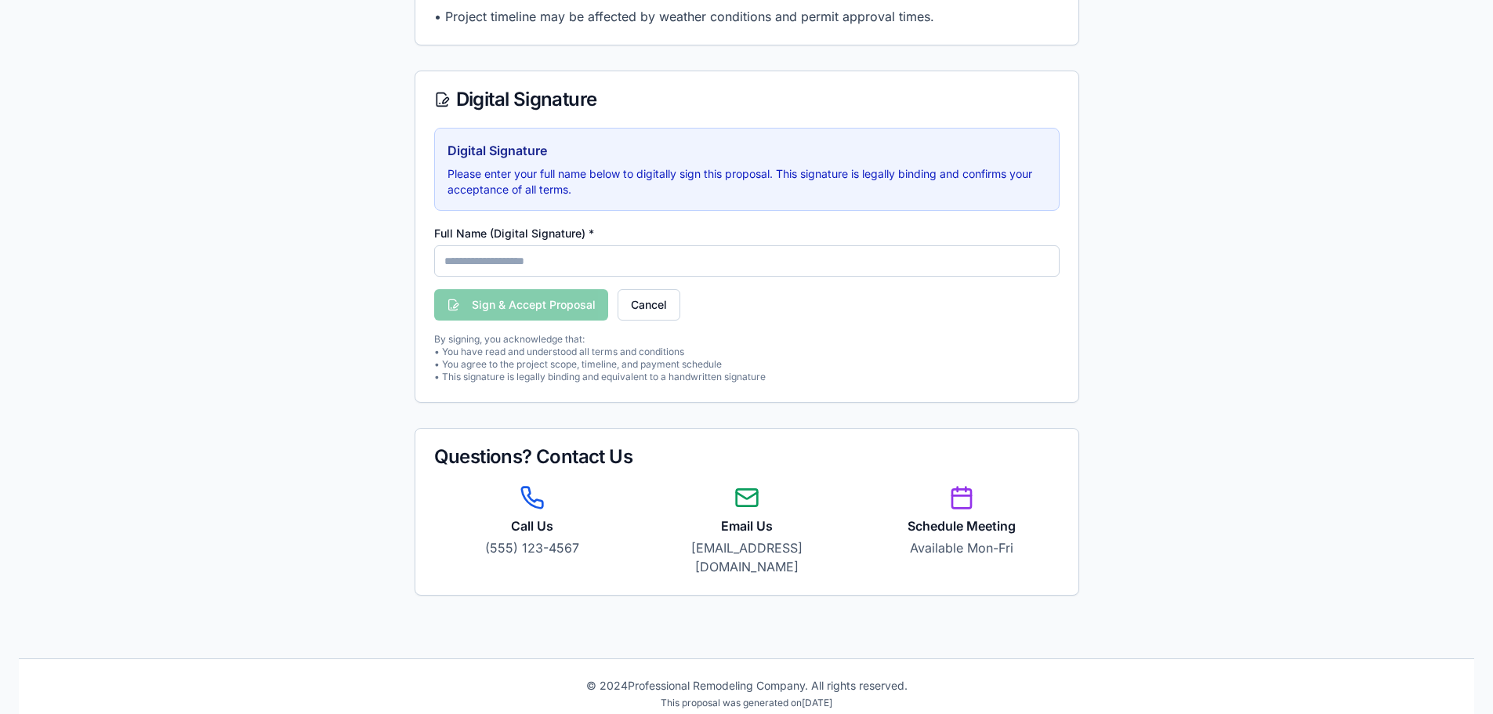
click at [473, 255] on input "Full Name (Digital Signature) *" at bounding box center [746, 260] width 625 height 31
click at [487, 210] on div "Digital Signature Please enter your full name below to digitally sign this prop…" at bounding box center [746, 169] width 625 height 83
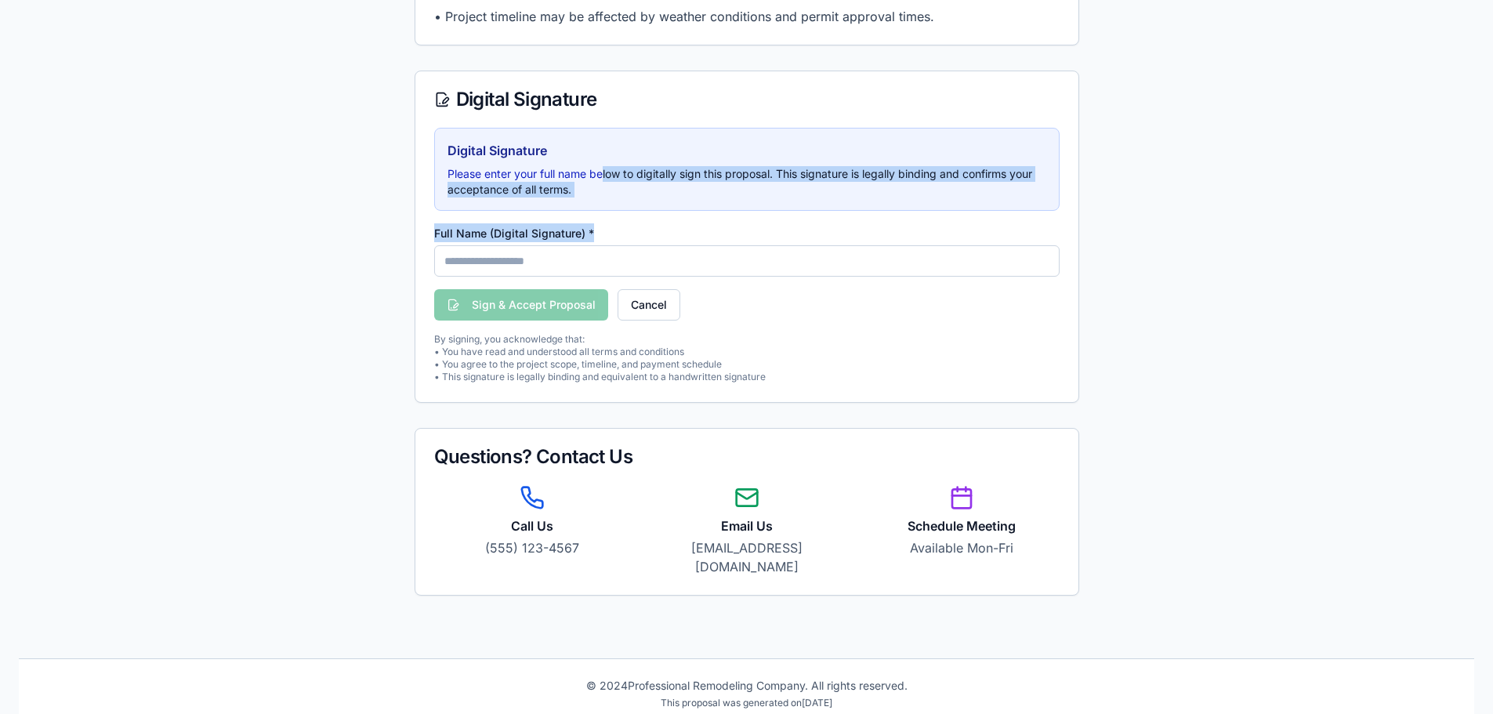
drag, startPoint x: 605, startPoint y: 163, endPoint x: 1065, endPoint y: 241, distance: 466.5
click at [1068, 239] on div "Digital Signature Please enter your full name below to digitally sign this prop…" at bounding box center [746, 265] width 663 height 274
